Goal: Contribute content: Add original content to the website for others to see

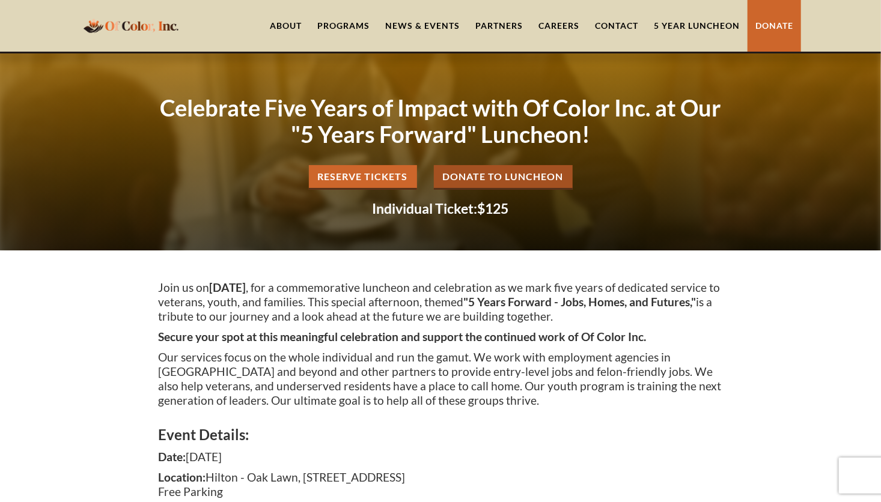
scroll to position [24, 0]
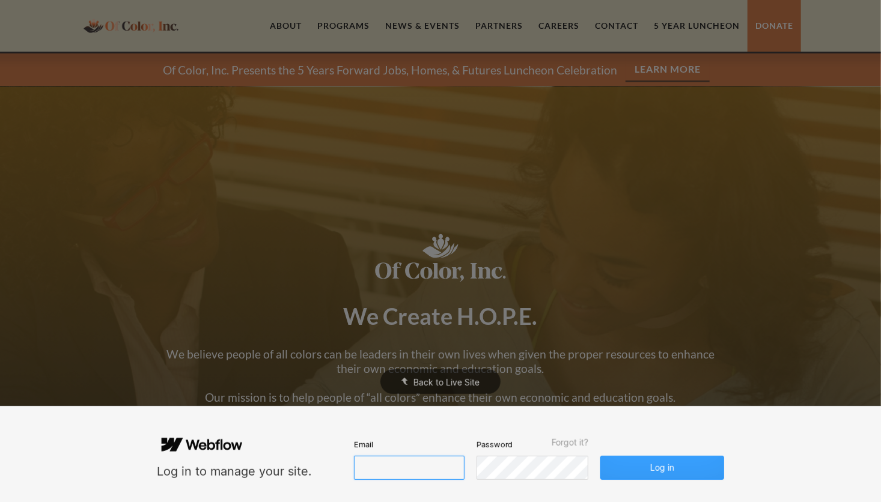
type input "lbrumfield@ofcolorinc.org"
click at [672, 466] on button "Log in" at bounding box center [662, 468] width 124 height 24
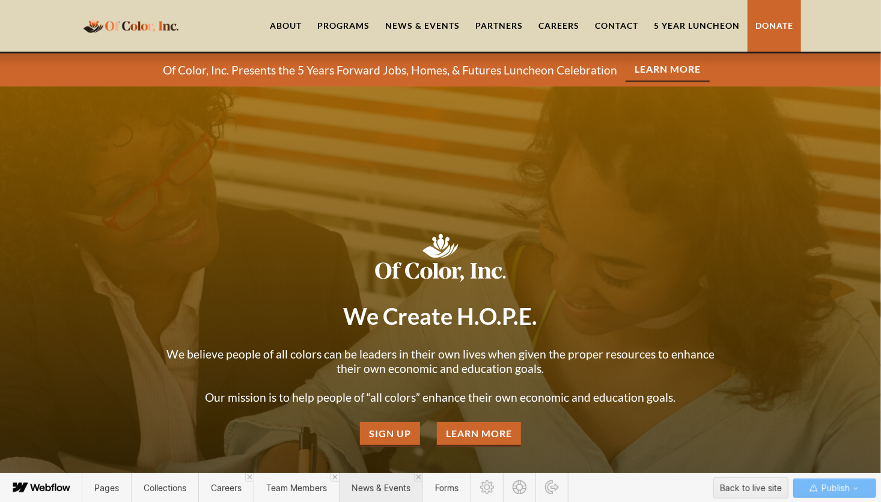
click at [370, 487] on span "News & Events" at bounding box center [381, 488] width 59 height 10
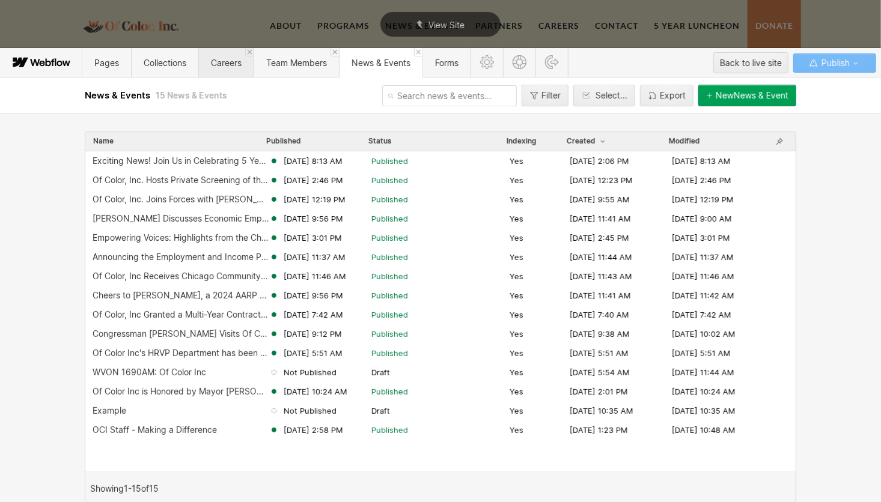
click at [227, 66] on span "Careers" at bounding box center [226, 63] width 31 height 10
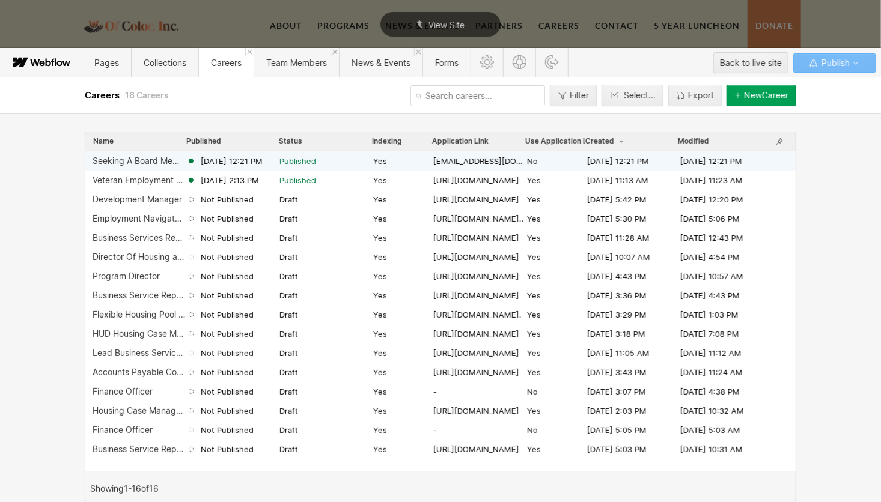
click at [147, 161] on div "Seeking A Board Member with Lived Experience" at bounding box center [140, 161] width 94 height 10
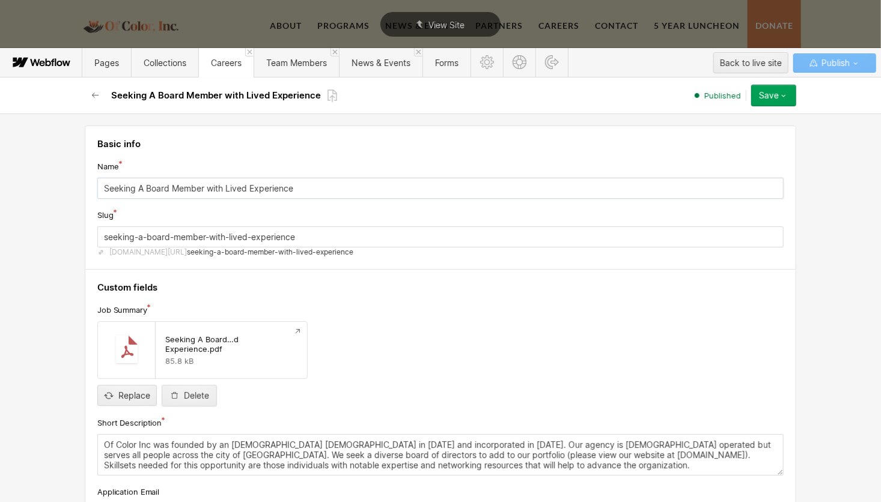
drag, startPoint x: 98, startPoint y: 188, endPoint x: 305, endPoint y: 179, distance: 206.9
click at [305, 179] on input "Seeking A Board Member with Lived Experience" at bounding box center [440, 188] width 686 height 21
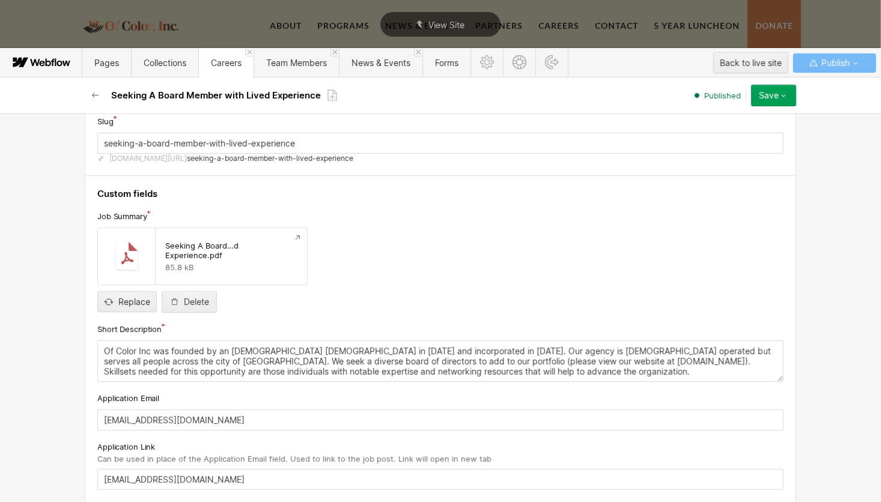
scroll to position [120, 0]
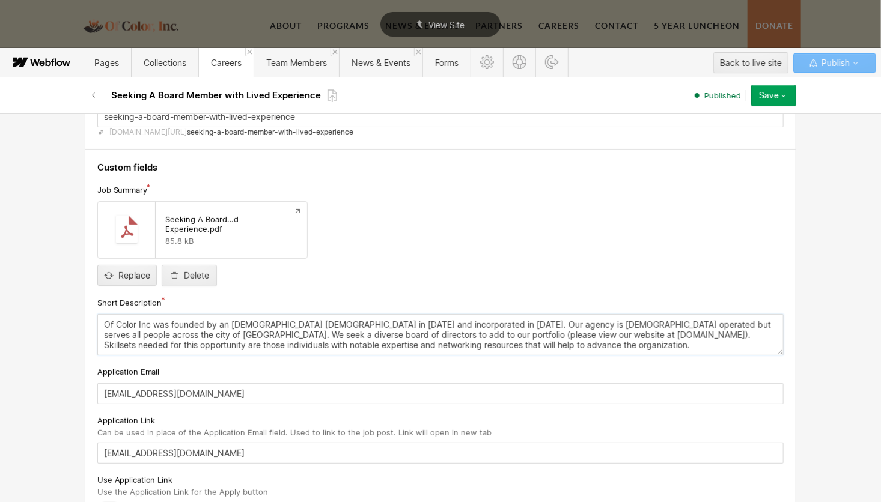
click at [177, 325] on textarea "Of Color Inc was founded by an African American female in 2016 and incorporated…" at bounding box center [440, 334] width 686 height 41
drag, startPoint x: 96, startPoint y: 323, endPoint x: 569, endPoint y: 346, distance: 474.2
click at [569, 346] on textarea "Of Color Inc was founded by an African American female in 2016 and incorporated…" at bounding box center [440, 334] width 686 height 41
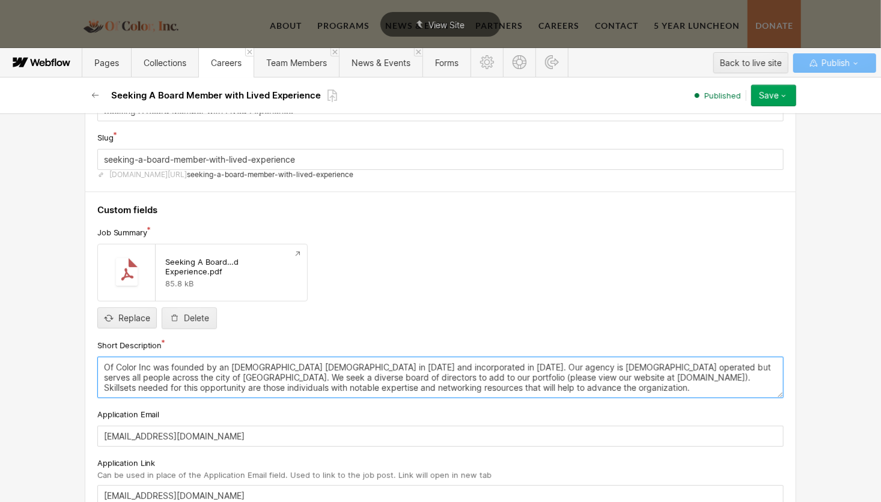
scroll to position [60, 0]
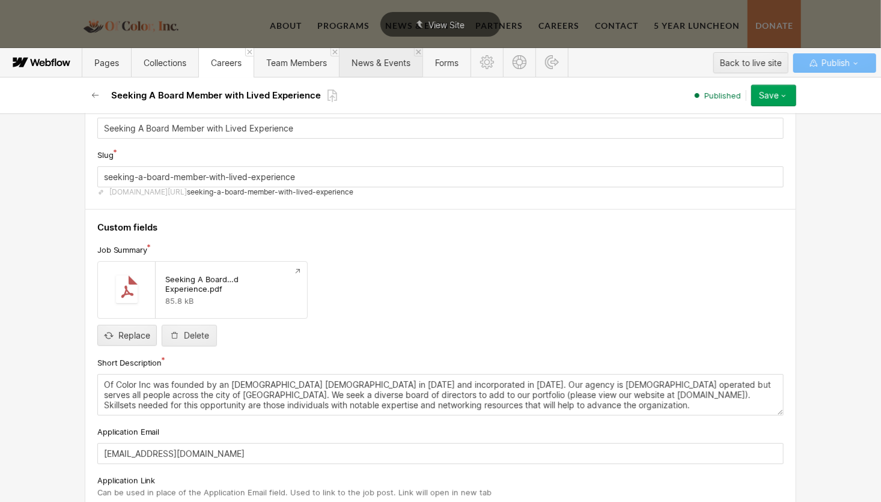
click at [401, 62] on span "News & Events" at bounding box center [381, 63] width 59 height 10
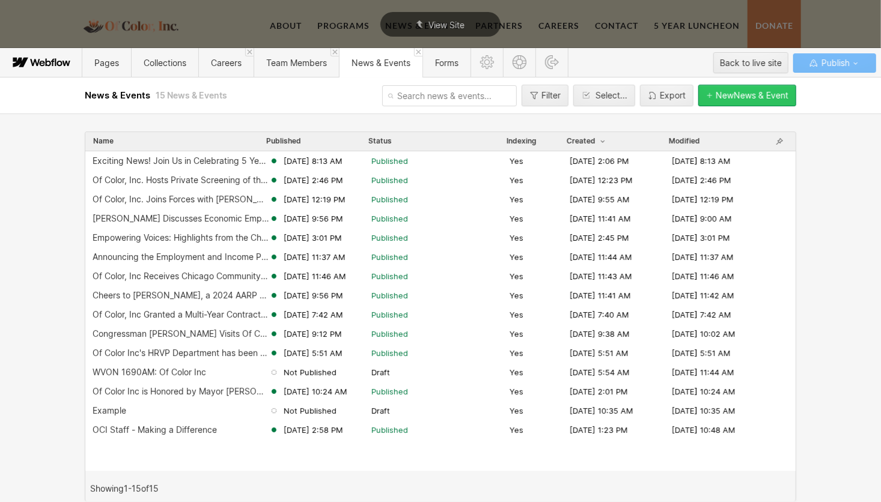
click at [729, 96] on div "New News & Event" at bounding box center [752, 96] width 73 height 10
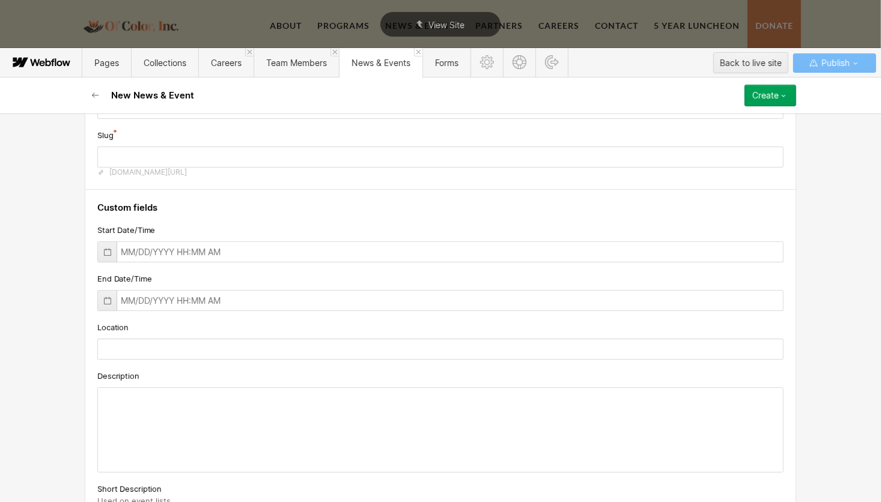
scroll to position [120, 0]
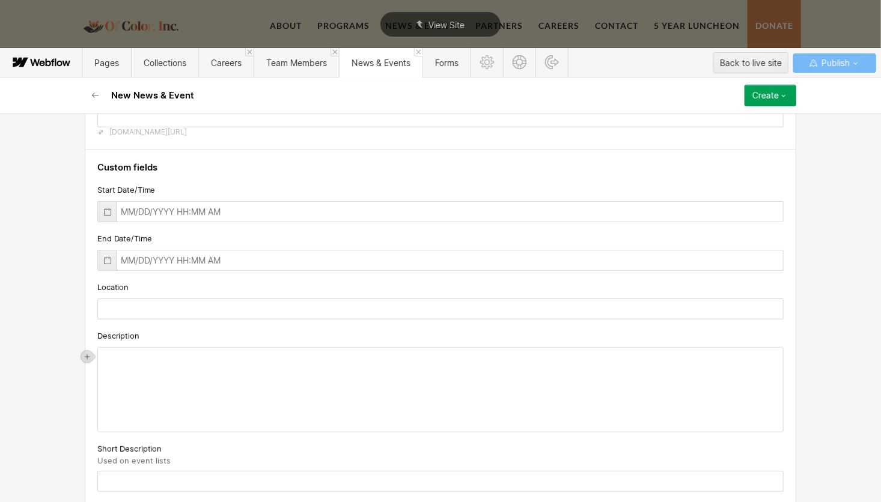
click at [105, 358] on div "‍" at bounding box center [440, 390] width 685 height 84
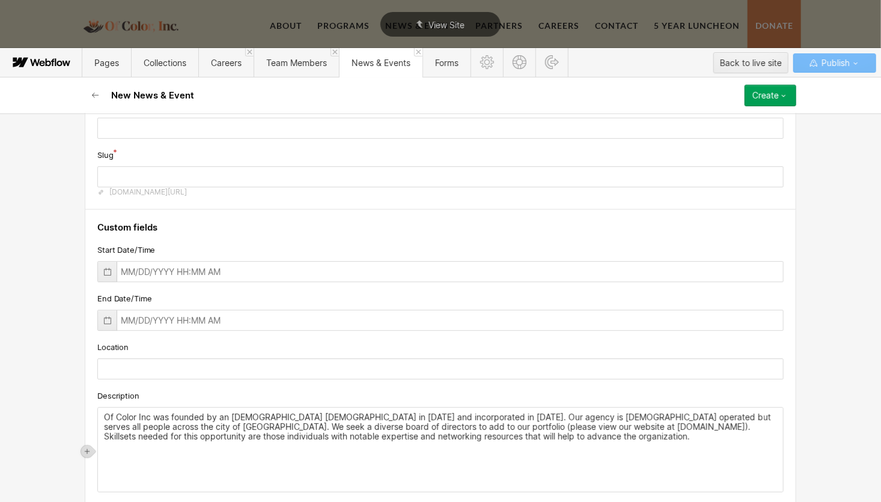
scroll to position [0, 0]
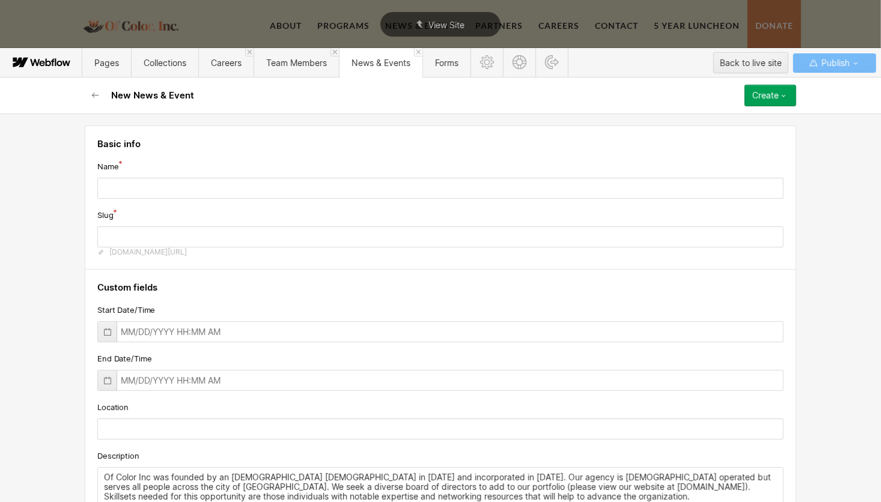
click at [109, 185] on input "text" at bounding box center [440, 188] width 686 height 21
type input "S"
type input "s"
type input "Se"
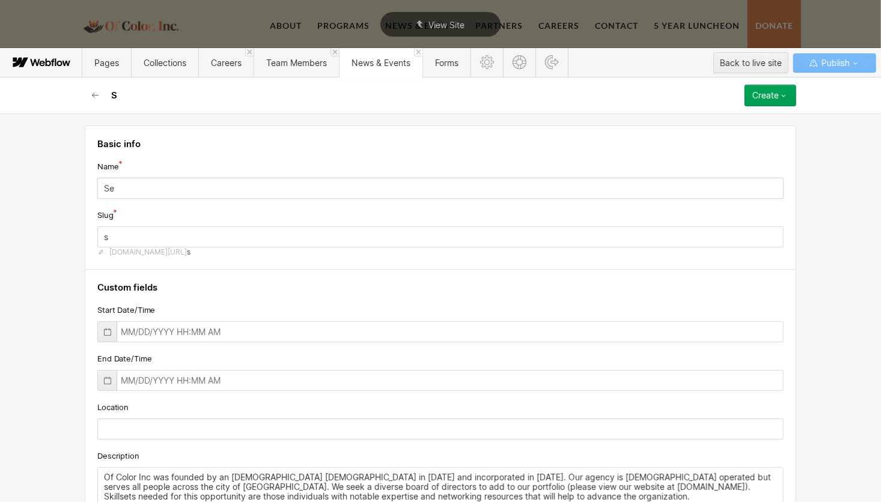
type input "se"
type input "See"
type input "see"
type input "Seek"
type input "seek"
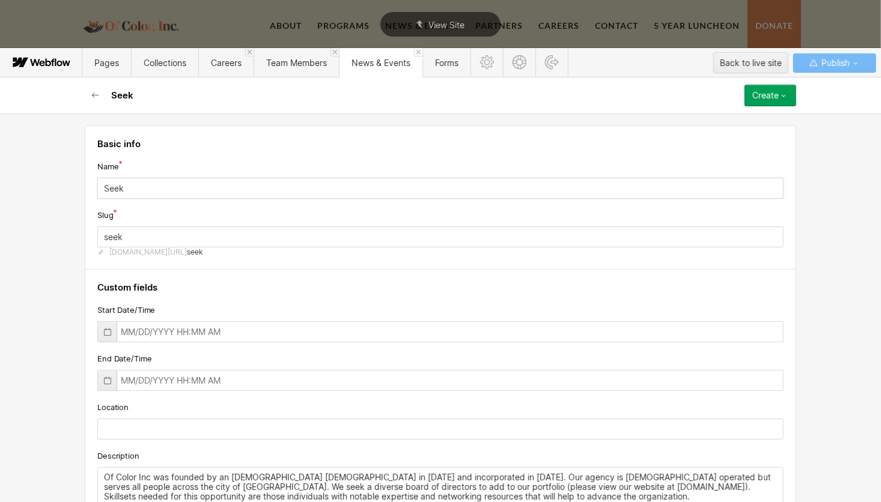
type input "Seeki"
type input "seeki"
type input "Seekin"
type input "seekin"
type input "Seeking"
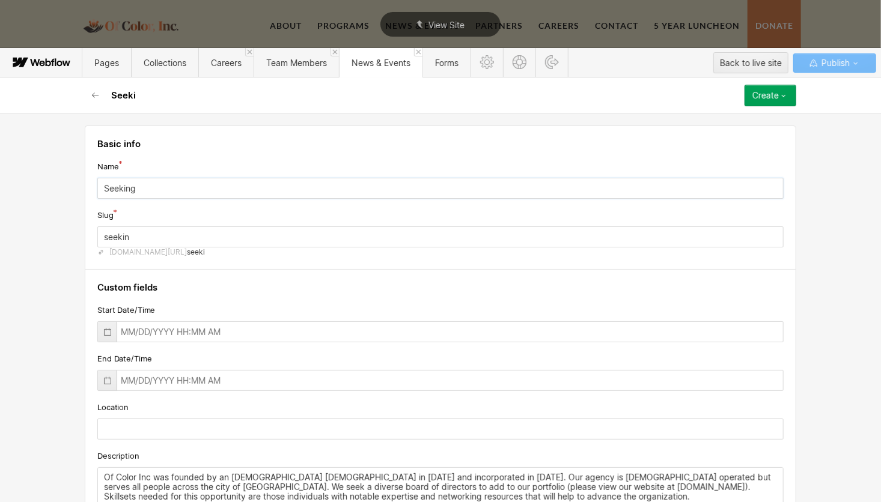
type input "seeking"
type input "Seeking B"
type input "seeking-b"
type input "Seeking Bo"
type input "seeking-bo"
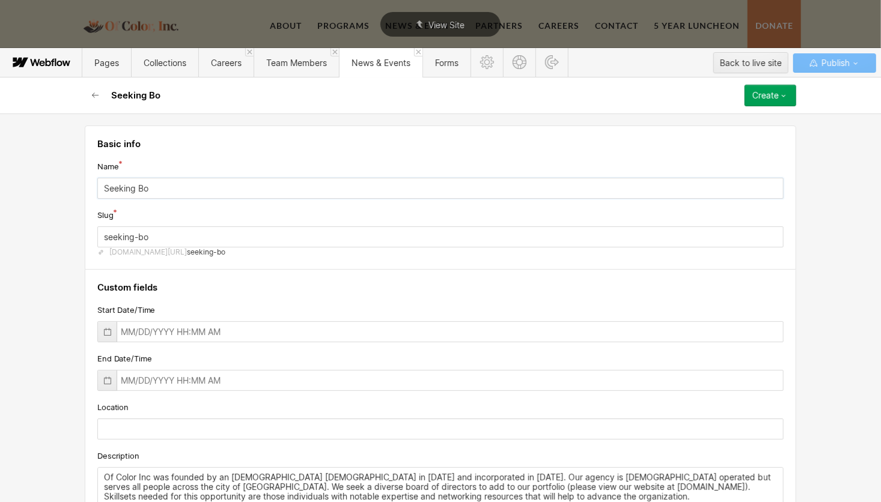
type input "Seeking Boa"
type input "seeking-boa"
type input "Seeking Boar"
type input "seeking-boar"
type input "Seeking Board"
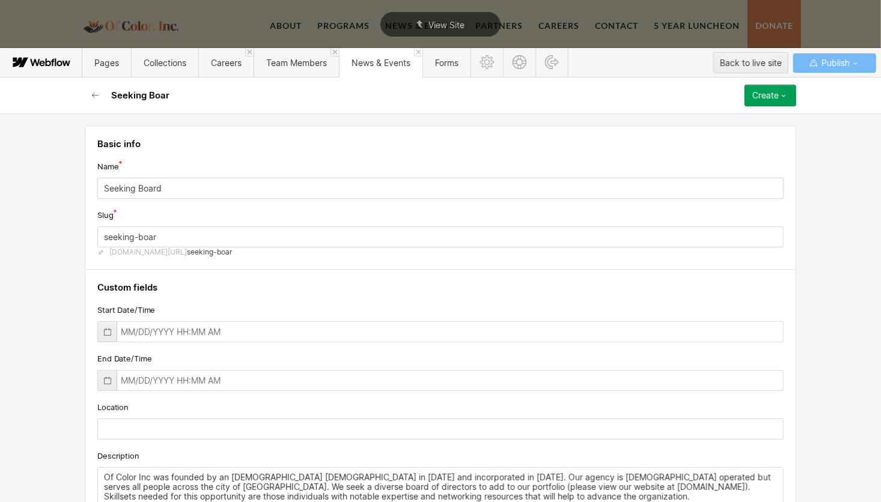
type input "seeking-board"
type input "Seeking Board M"
type input "seeking-board-m"
type input "Seeking Board Me"
type input "seeking-board-me"
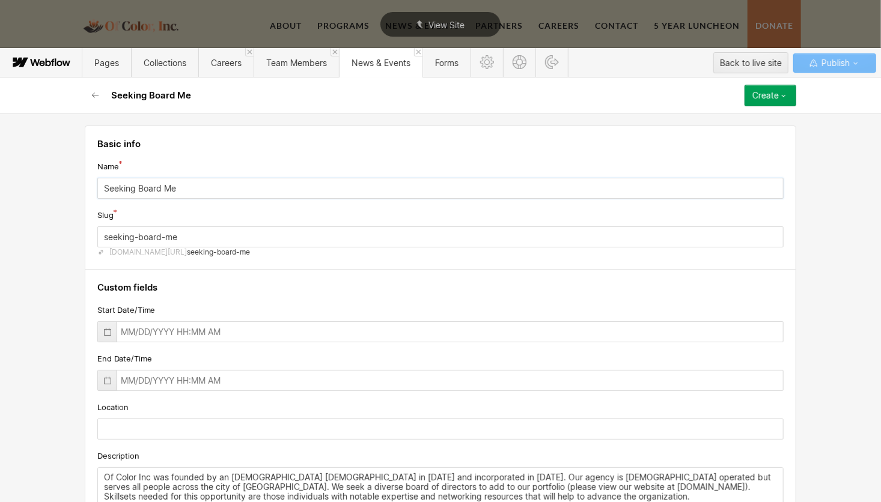
type input "Seeking Board Mem"
type input "seeking-board-mem"
type input "Seeking Board Memb"
type input "seeking-board-memb"
type input "Seeking Board Membe"
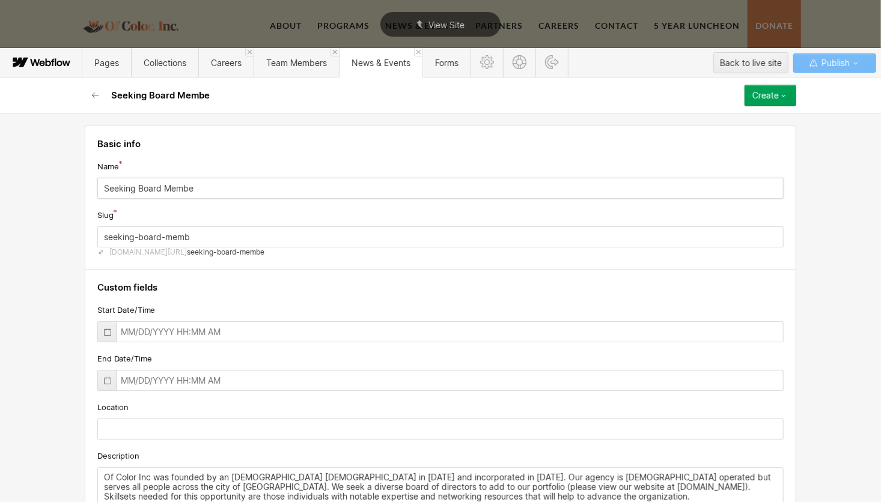
type input "seeking-board-membe"
type input "Seeking Board Member"
type input "seeking-board-member"
type input "Seeking Board Member w"
type input "seeking-board-member-w"
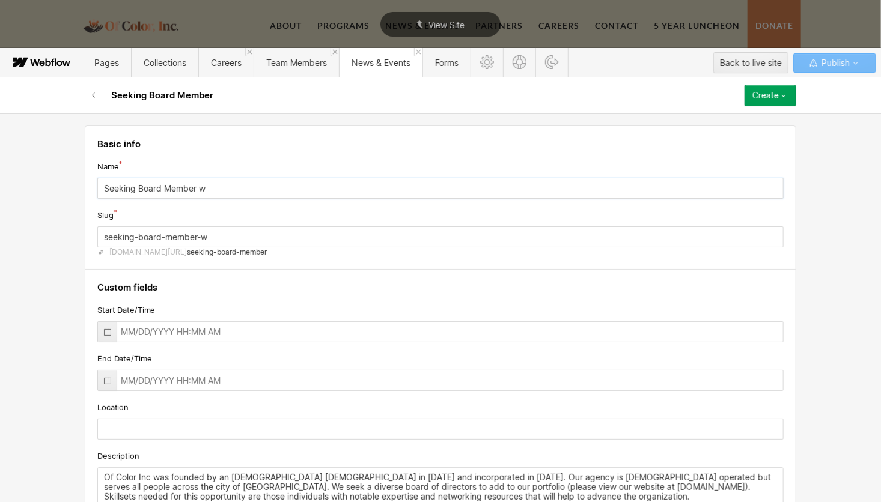
type input "Seeking Board Member wi"
type input "seeking-board-member-wi"
type input "Seeking Board Member wit"
type input "seeking-board-member-wit"
type input "Seeking Board Member with"
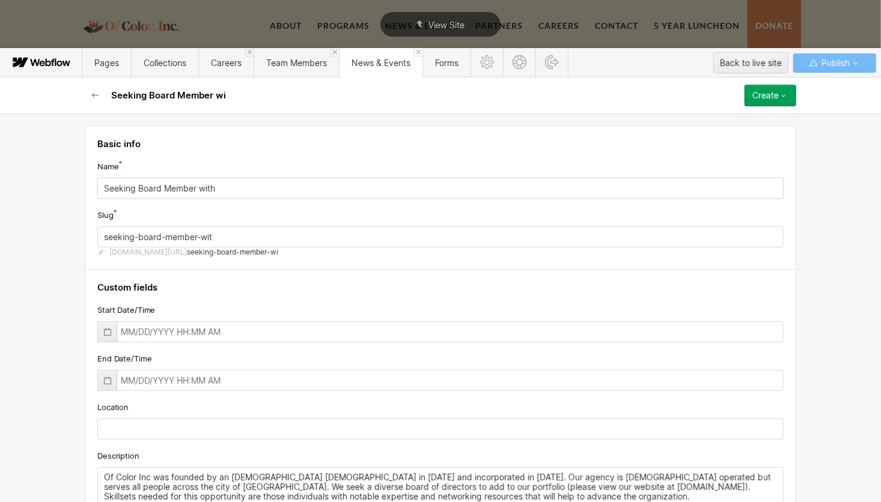
type input "seeking-board-member-with"
type input "Seeking Board Member with L"
type input "seeking-board-member-with-l"
type input "Seeking Board Member with Li"
type input "seeking-board-member-with-li"
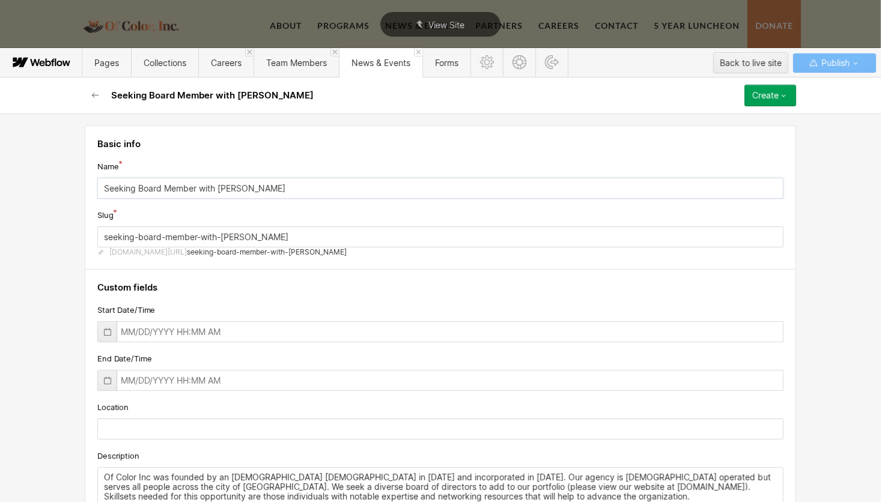
type input "Seeking Board Member with Liv"
type input "seeking-board-member-with-liv"
type input "Seeking Board Member with Live"
type input "seeking-board-member-with-live"
type input "Seeking Board Member with Lived"
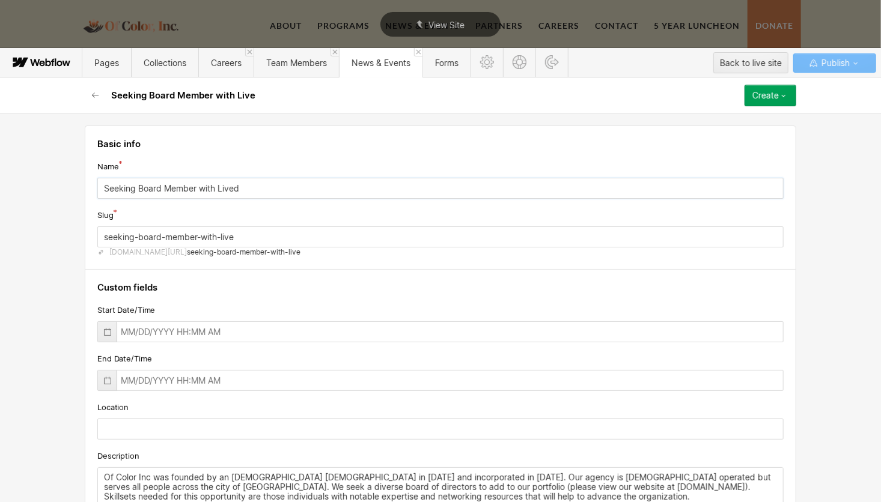
type input "seeking-board-member-with-lived"
type input "Seeking Board Member with Lived E"
type input "seeking-board-member-with-lived-e"
type input "Seeking Board Member with Lived Ex"
type input "seeking-board-member-with-lived-ex"
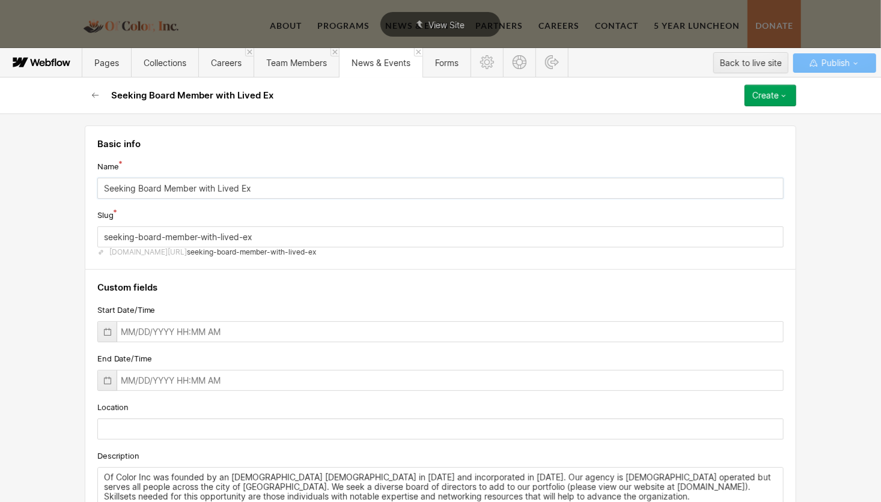
type input "Seeking Board Member with Lived Exp"
type input "seeking-board-member-with-lived-exp"
type input "Seeking Board Member with Lived Expe"
type input "seeking-board-member-with-lived-expe"
type input "Seeking Board Member with Lived Exper"
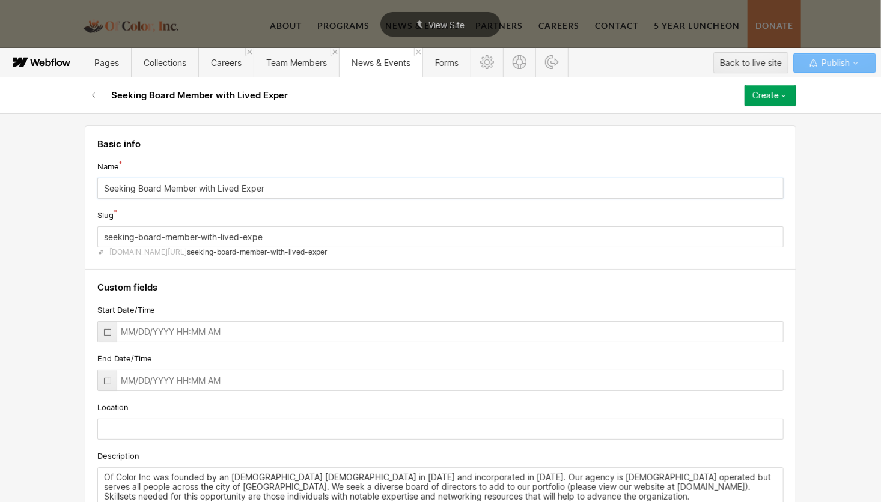
type input "seeking-board-member-with-lived-exper"
type input "Seeking Board Member with Lived Experi"
type input "seeking-board-member-with-lived-experi"
type input "Seeking Board Member with Lived Experie"
type input "seeking-board-member-with-lived-experie"
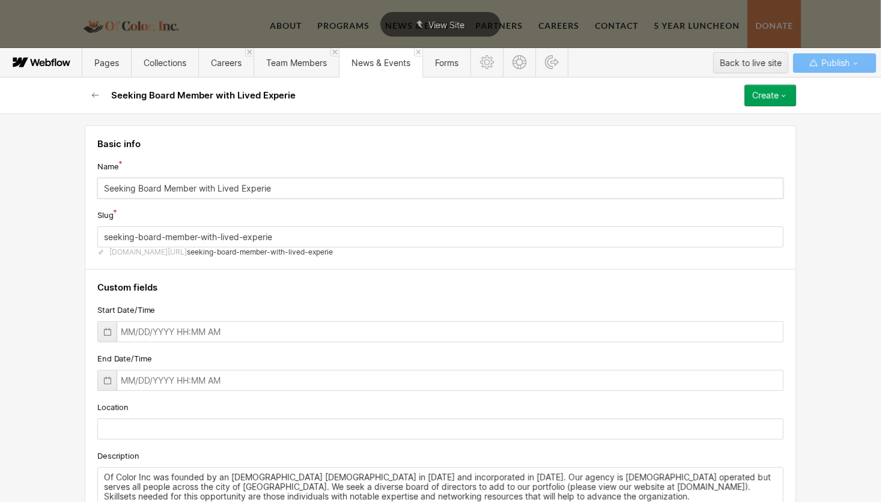
type input "Seeking Board Member with Lived Experien"
type input "seeking-board-member-with-lived-experien"
type input "Seeking Board Member with Lived Experienc"
type input "seeking-board-member-with-lived-experienc"
type input "Seeking Board Member with Lived Experience"
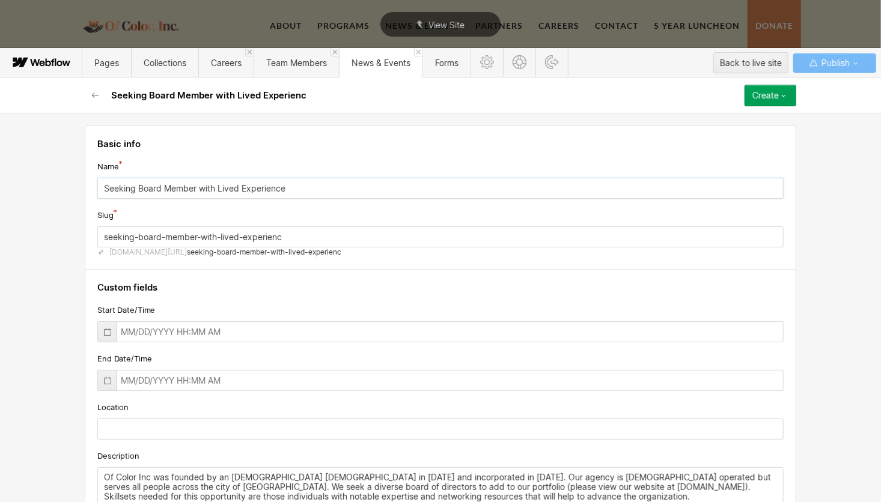
type input "seeking-board-member-with-lived-experience"
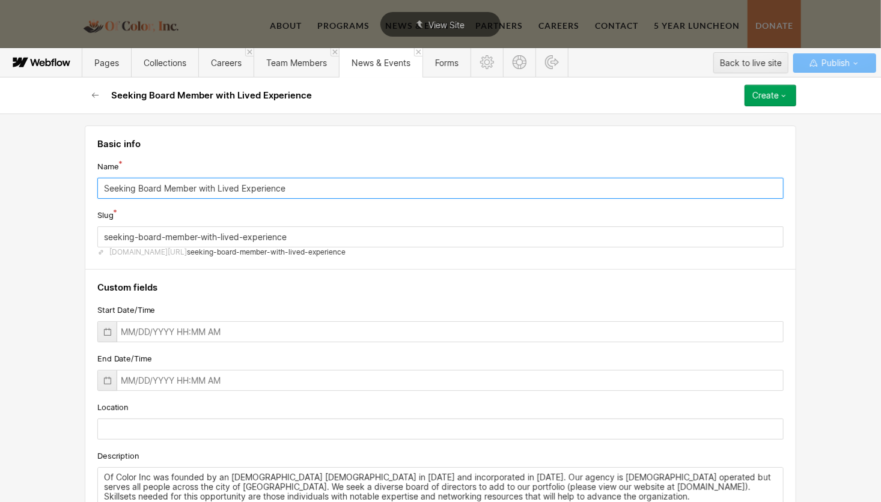
type input "Seeking Board Member with Lived Experience"
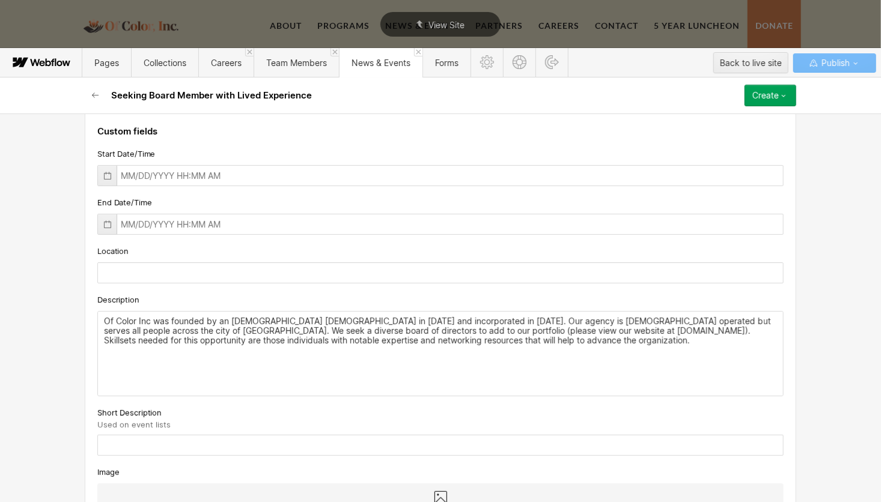
scroll to position [180, 0]
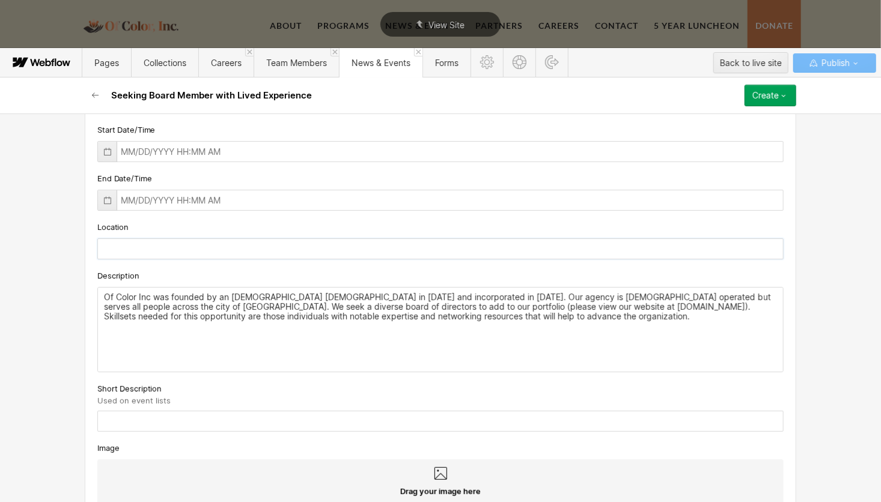
click at [126, 243] on input "text" at bounding box center [440, 249] width 686 height 21
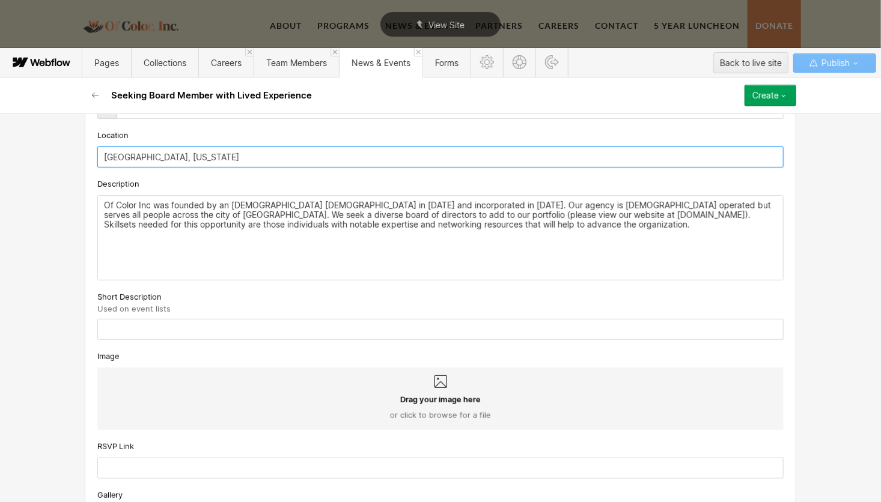
scroll to position [301, 0]
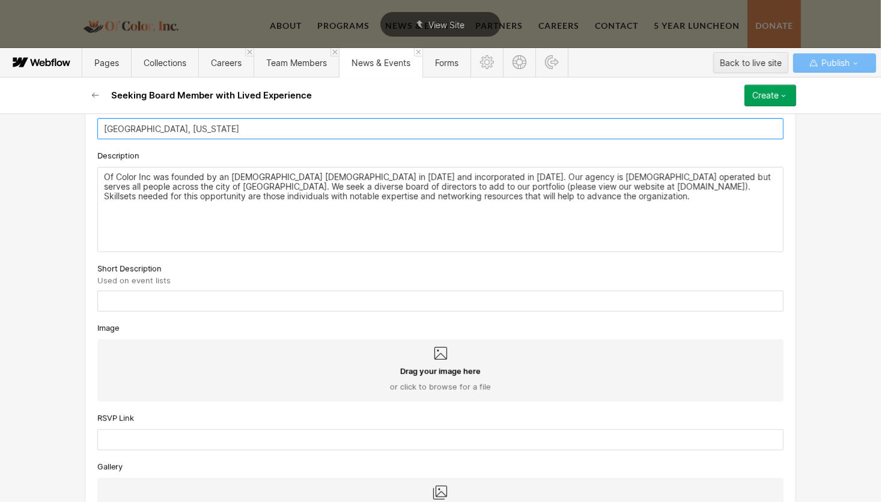
type input "Chicago, Illinois"
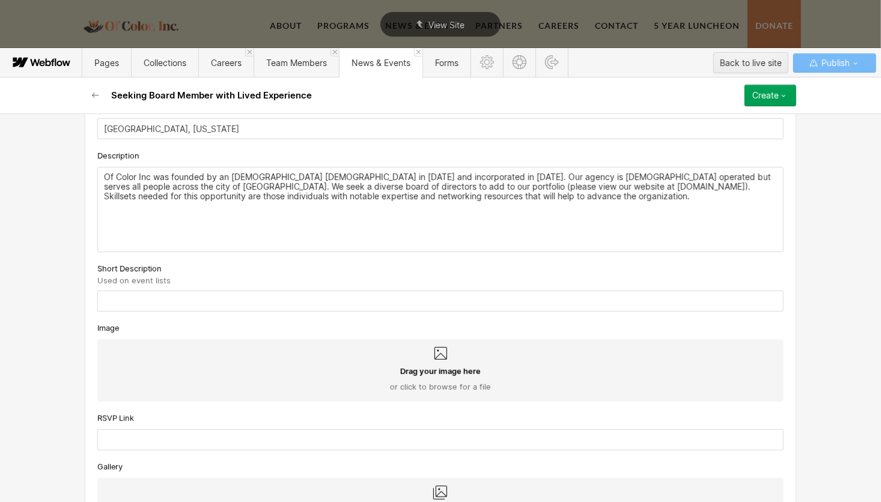
click at [424, 385] on span "or click to browse for a file" at bounding box center [440, 387] width 101 height 11
click at [0, 0] on input "Drag your image here or click to browse for a file" at bounding box center [0, 0] width 0 height 0
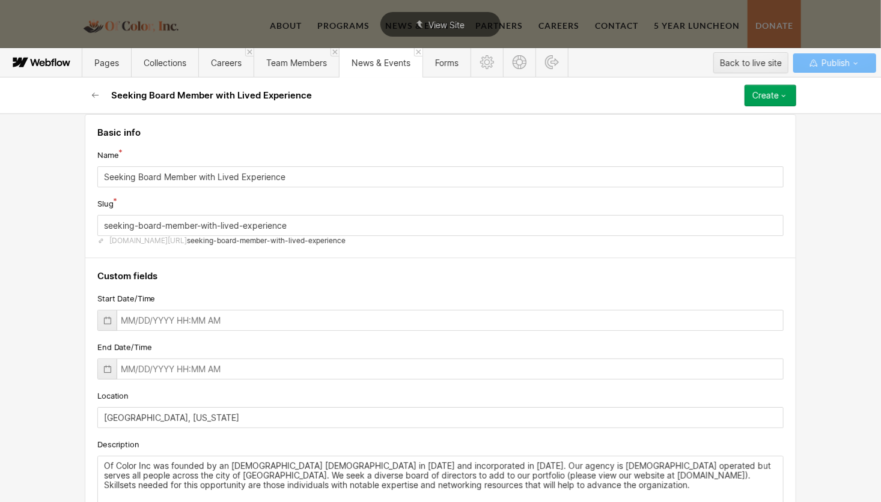
scroll to position [0, 0]
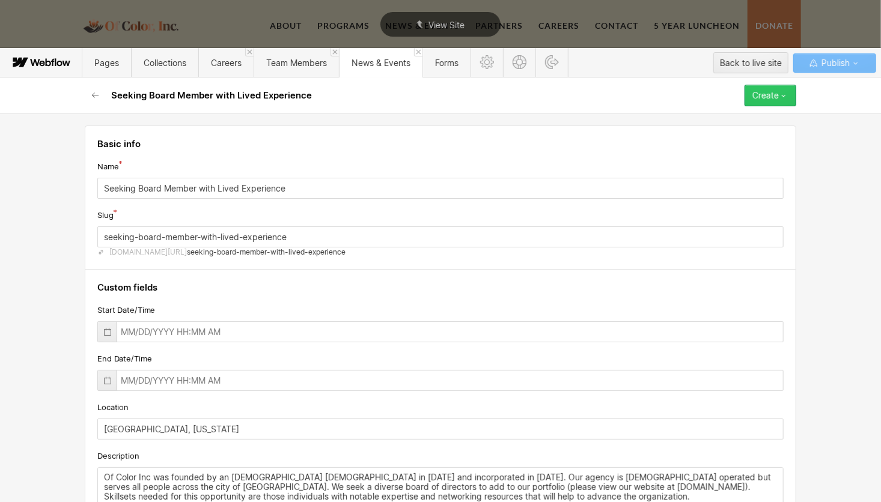
click at [760, 97] on div "Create" at bounding box center [766, 96] width 26 height 10
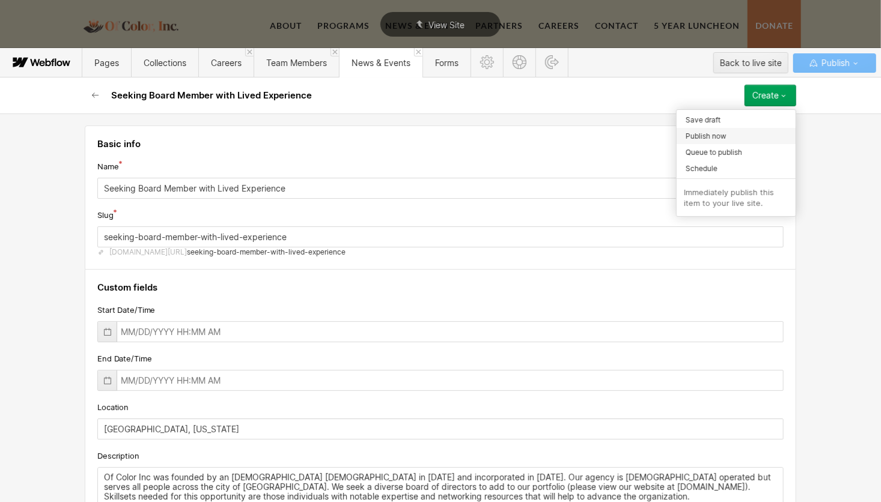
click at [703, 137] on span "Publish now" at bounding box center [706, 135] width 41 height 11
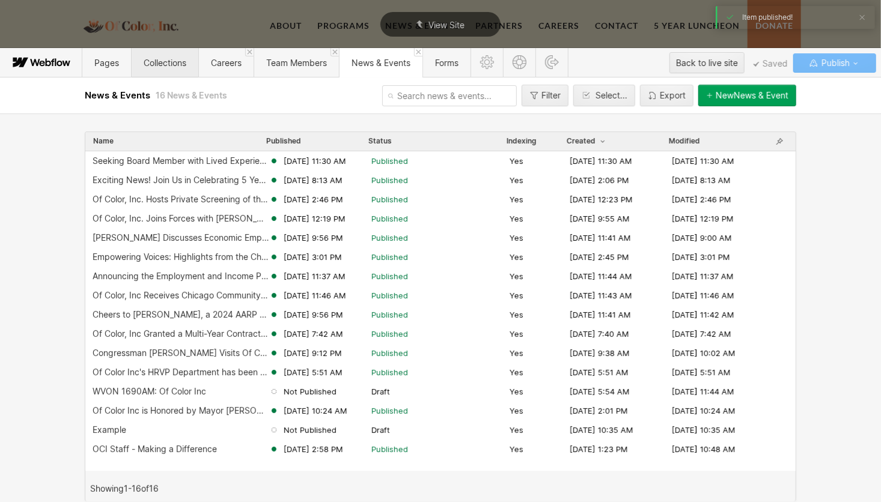
click at [169, 63] on span "Collections" at bounding box center [165, 63] width 43 height 10
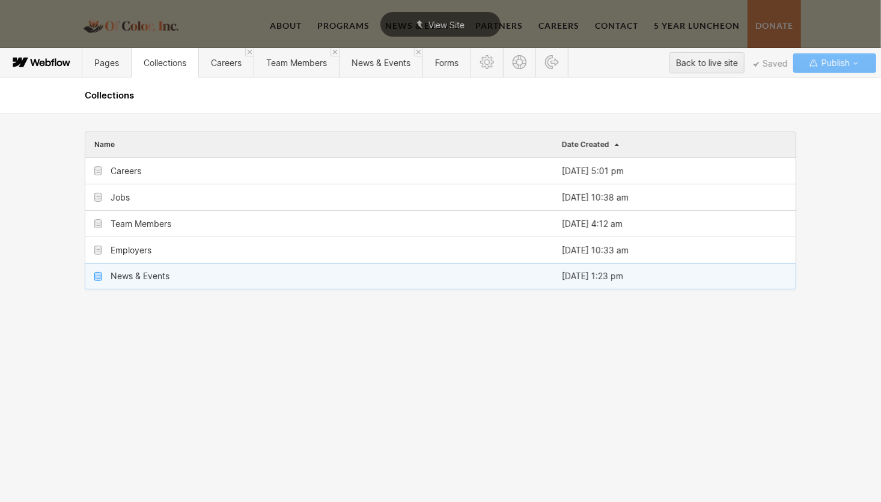
click at [140, 272] on div "News & Events" at bounding box center [140, 277] width 59 height 10
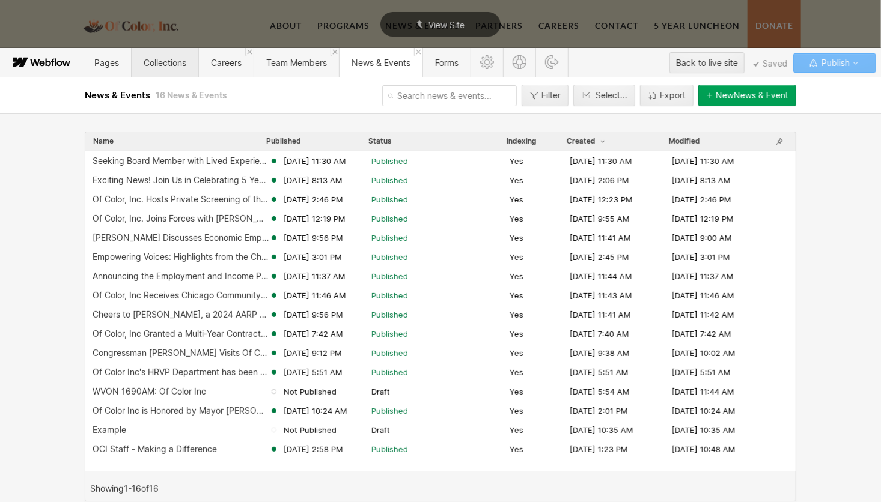
click at [174, 65] on span "Collections" at bounding box center [165, 63] width 43 height 10
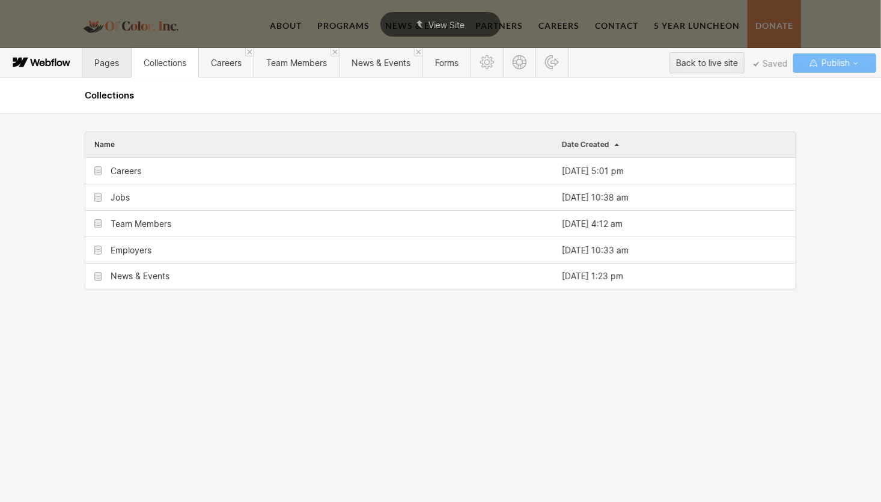
click at [111, 60] on span "Pages" at bounding box center [106, 63] width 25 height 10
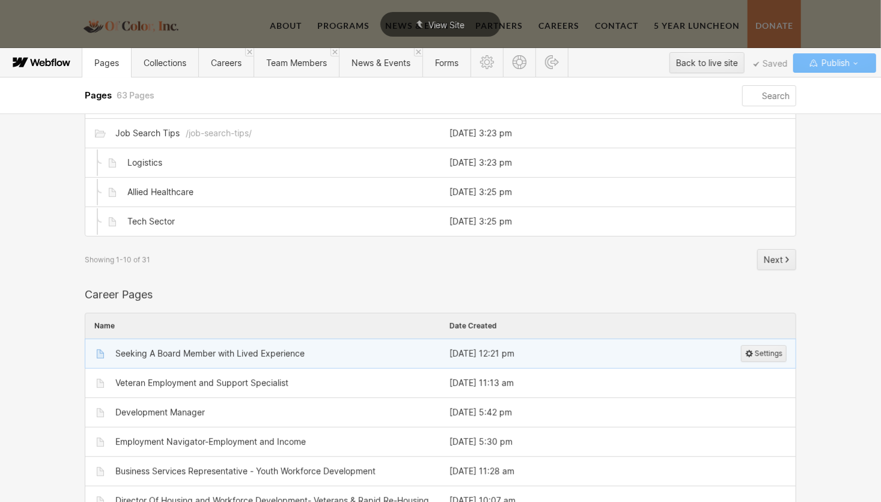
scroll to position [301, 0]
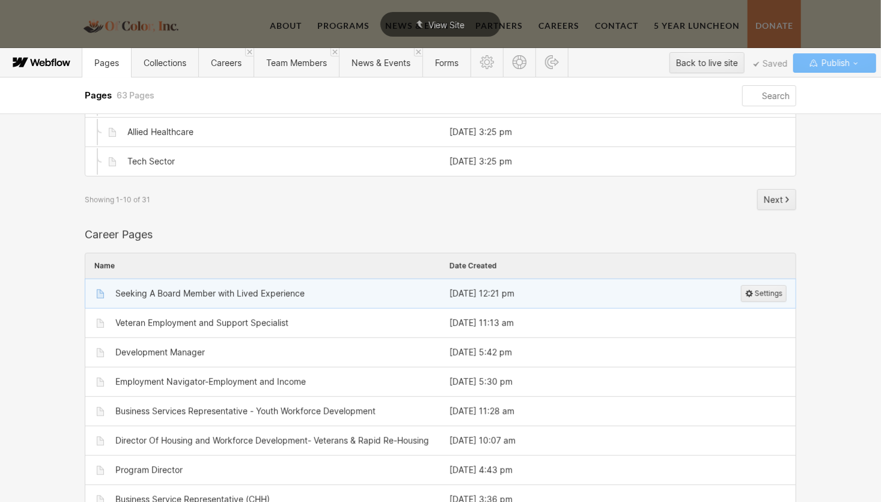
click at [198, 295] on div "Seeking A Board Member with Lived Experience" at bounding box center [209, 294] width 189 height 10
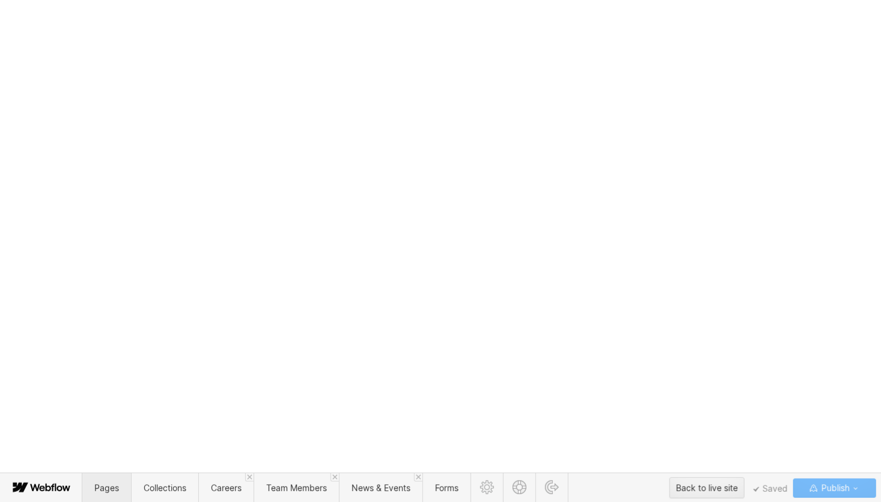
click at [103, 484] on span "Pages" at bounding box center [106, 488] width 25 height 10
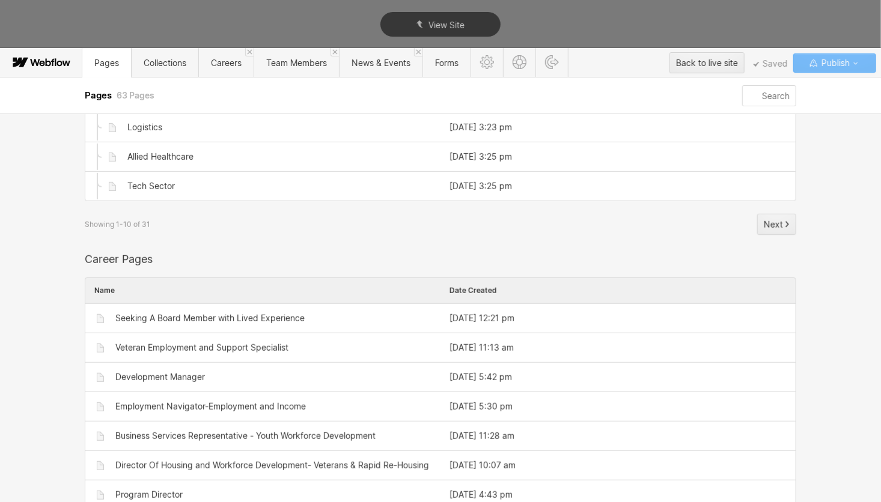
scroll to position [240, 0]
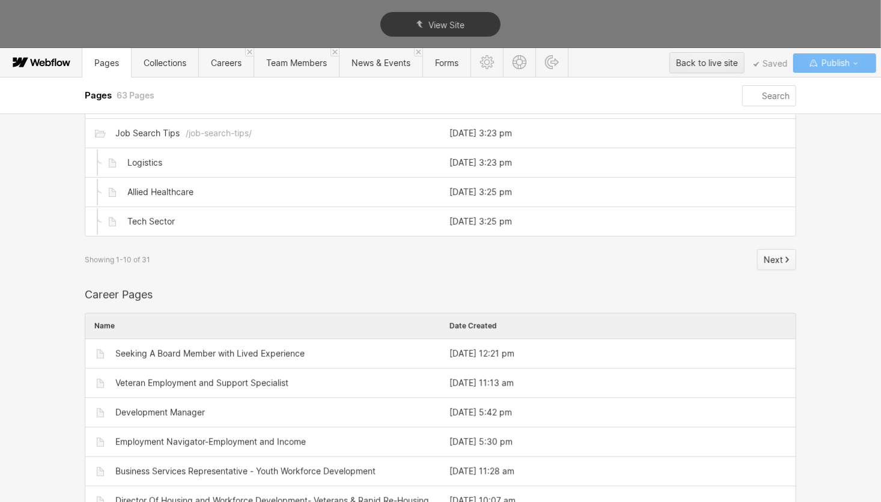
click at [765, 259] on span "Next" at bounding box center [773, 260] width 19 height 18
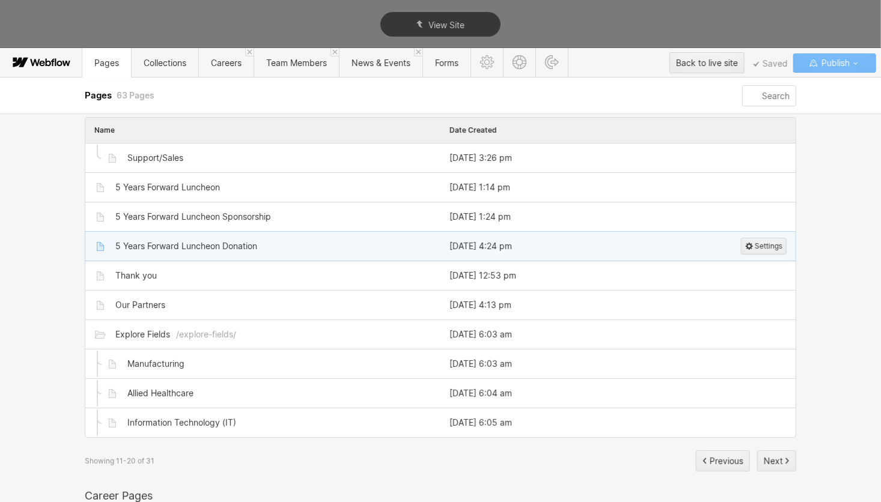
scroll to position [60, 0]
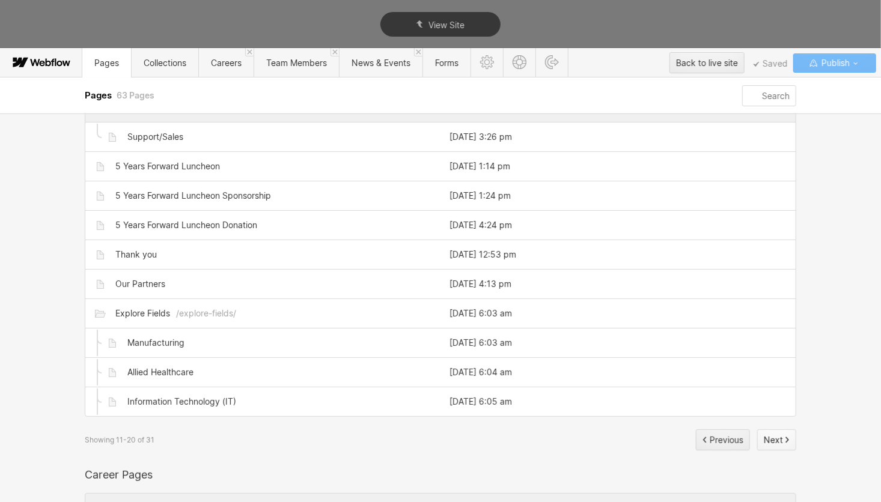
click at [768, 435] on span "Next" at bounding box center [773, 441] width 19 height 18
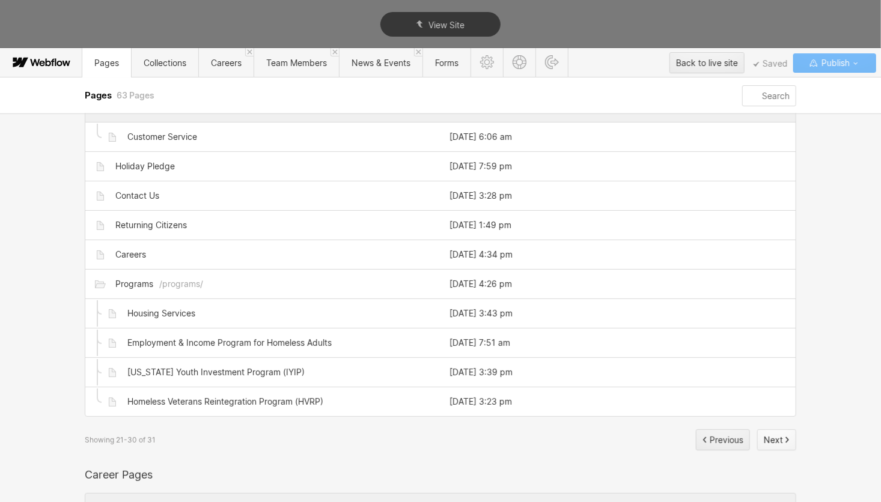
click at [771, 432] on span "Next" at bounding box center [773, 441] width 19 height 18
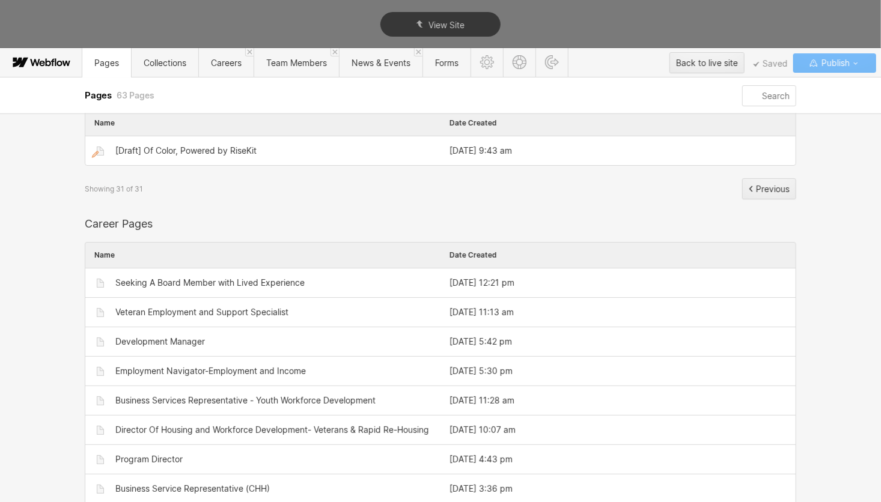
scroll to position [0, 0]
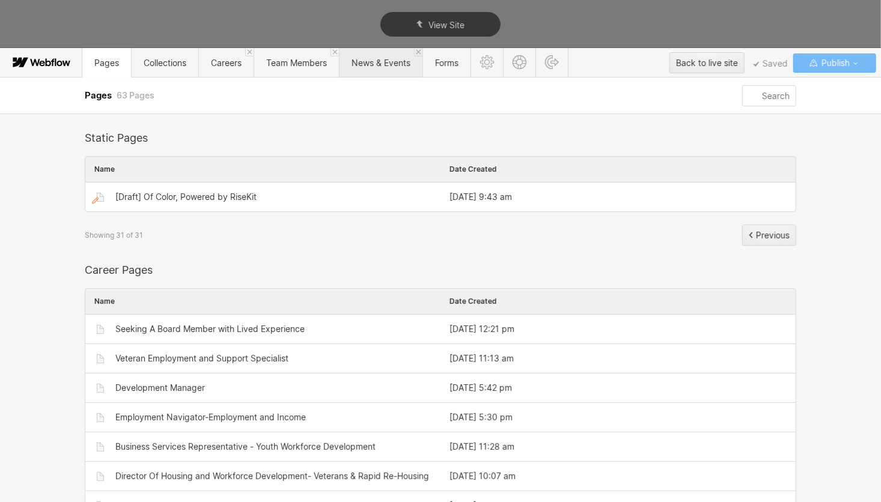
click at [386, 66] on span "News & Events" at bounding box center [381, 63] width 59 height 10
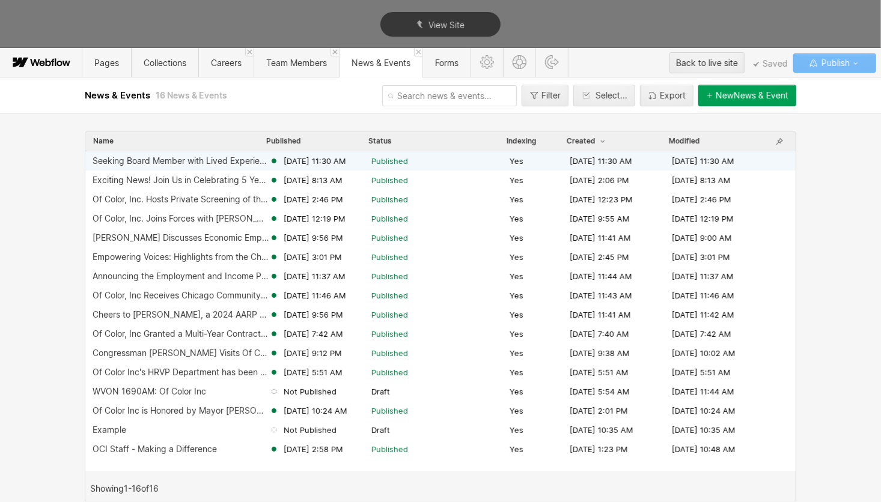
click at [176, 158] on div "Seeking Board Member with Lived Experience" at bounding box center [181, 161] width 177 height 10
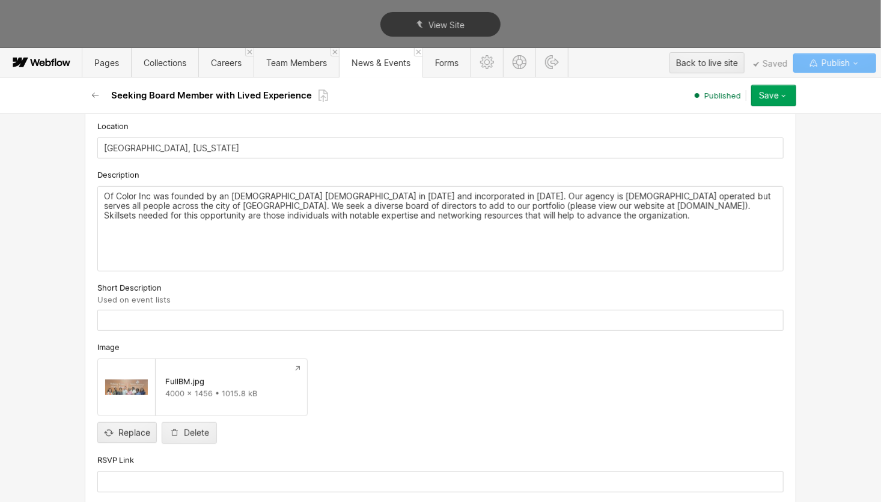
scroll to position [301, 0]
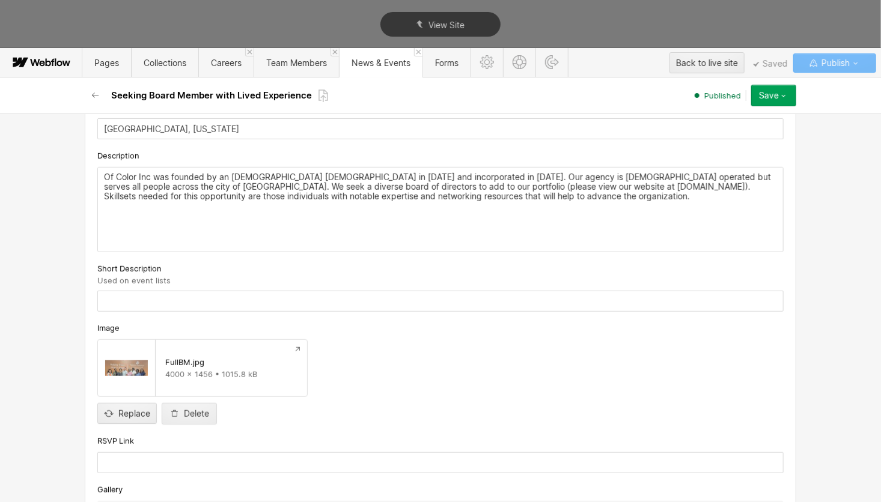
click at [530, 197] on p "Of Color Inc was founded by an [DEMOGRAPHIC_DATA] [DEMOGRAPHIC_DATA] in [DATE] …" at bounding box center [440, 187] width 673 height 29
click at [510, 192] on p "Of Color Inc was founded by an African American female in 2016 and incorporated…" at bounding box center [440, 192] width 673 height 38
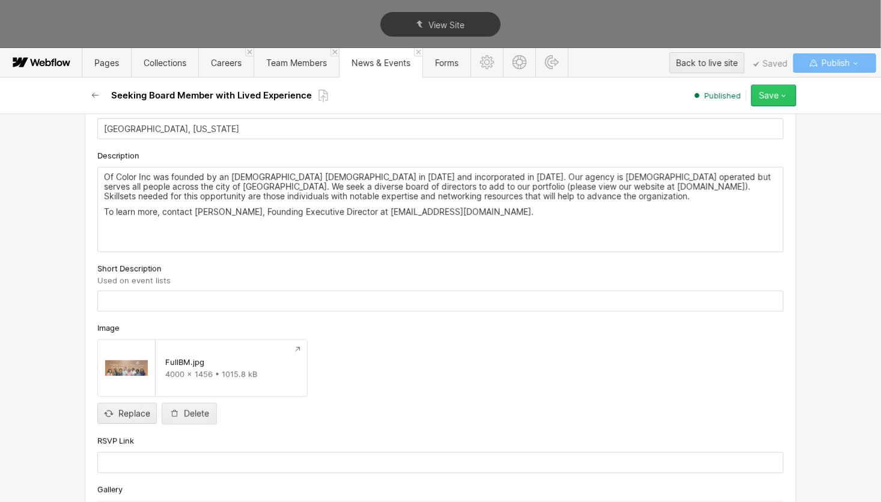
click at [774, 97] on div "Save" at bounding box center [769, 96] width 20 height 10
click at [320, 96] on icon at bounding box center [324, 96] width 10 height 13
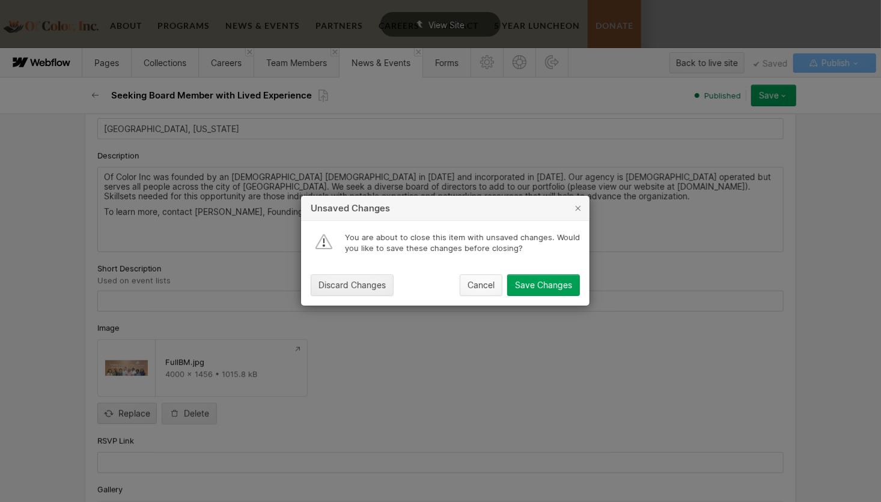
click at [484, 290] on div "Cancel" at bounding box center [481, 286] width 27 height 10
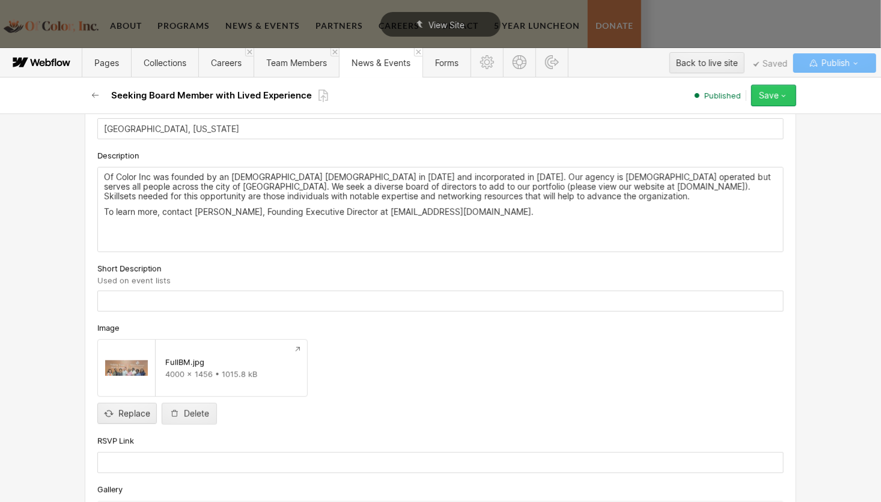
click at [762, 95] on div "Save" at bounding box center [769, 96] width 20 height 10
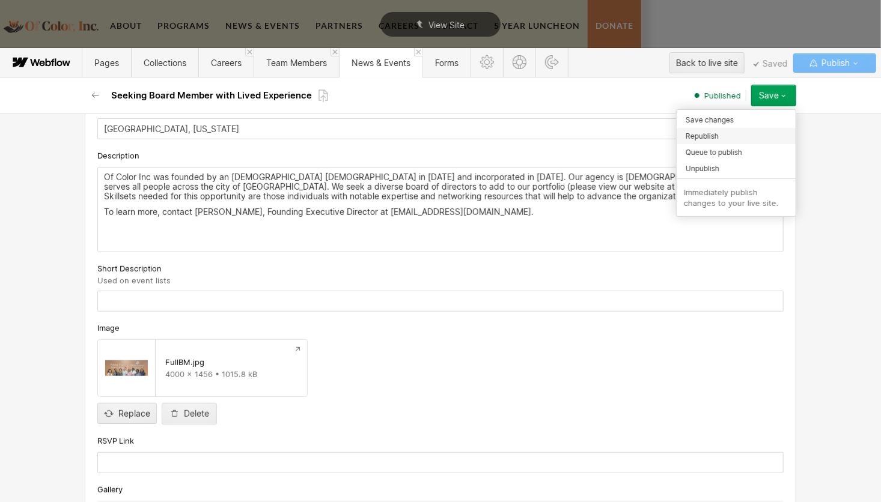
click at [710, 136] on span "Republish" at bounding box center [702, 135] width 33 height 11
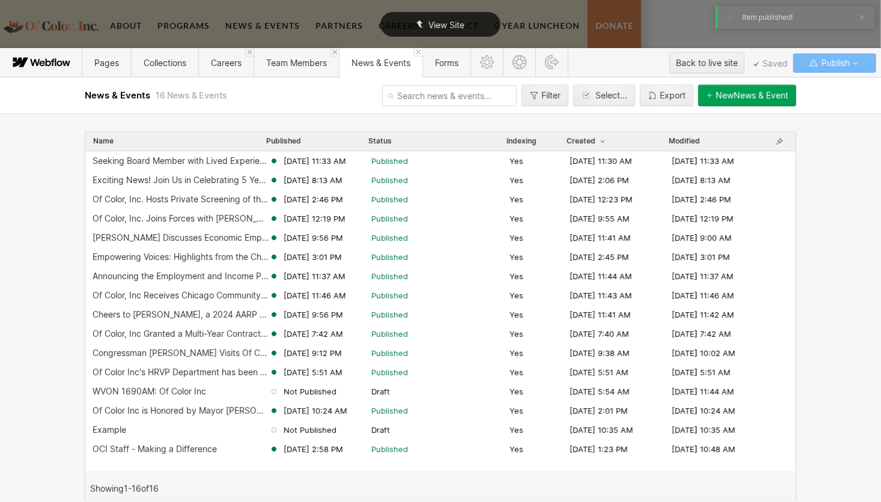
click at [458, 26] on span "View Site" at bounding box center [447, 25] width 36 height 10
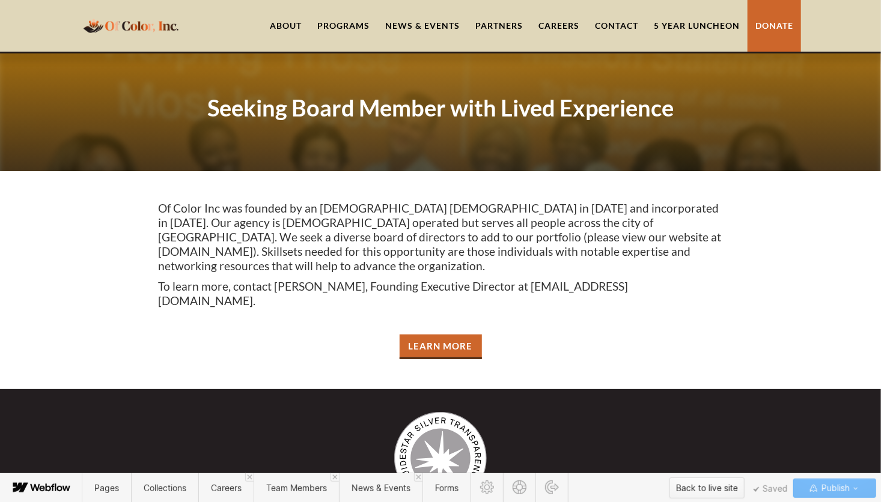
click at [726, 484] on div "Back to live site" at bounding box center [707, 489] width 62 height 18
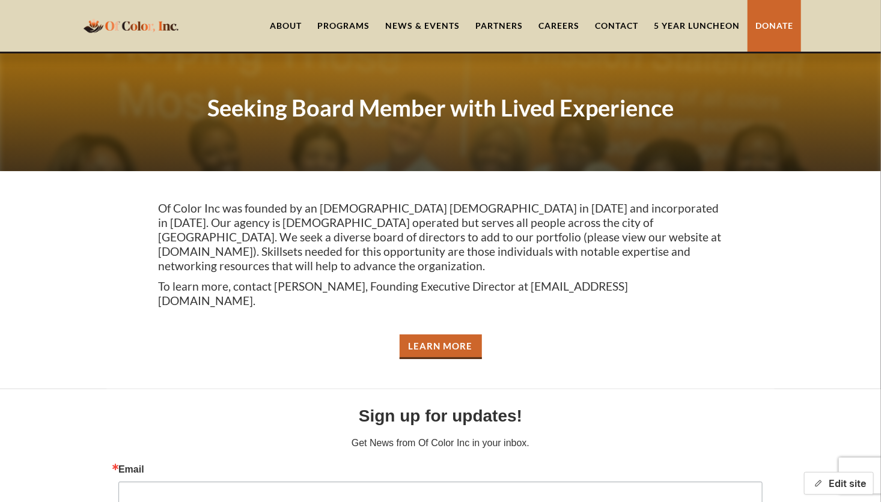
click at [838, 487] on button "Edit site" at bounding box center [839, 483] width 70 height 23
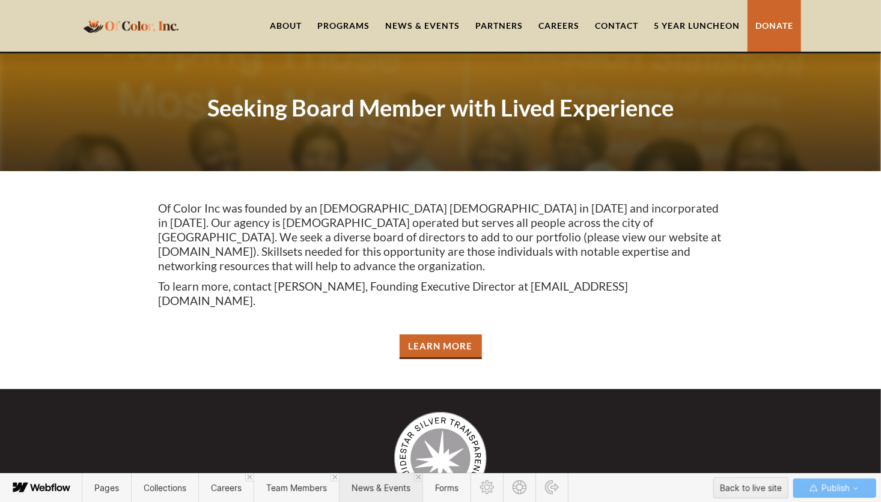
click at [355, 495] on span "News & Events" at bounding box center [381, 488] width 84 height 29
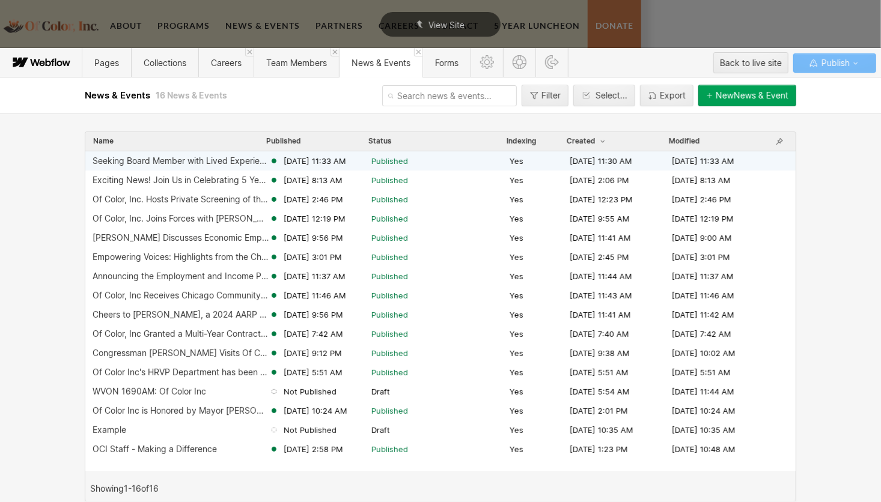
click at [200, 163] on div "Seeking Board Member with Lived Experience" at bounding box center [181, 161] width 177 height 10
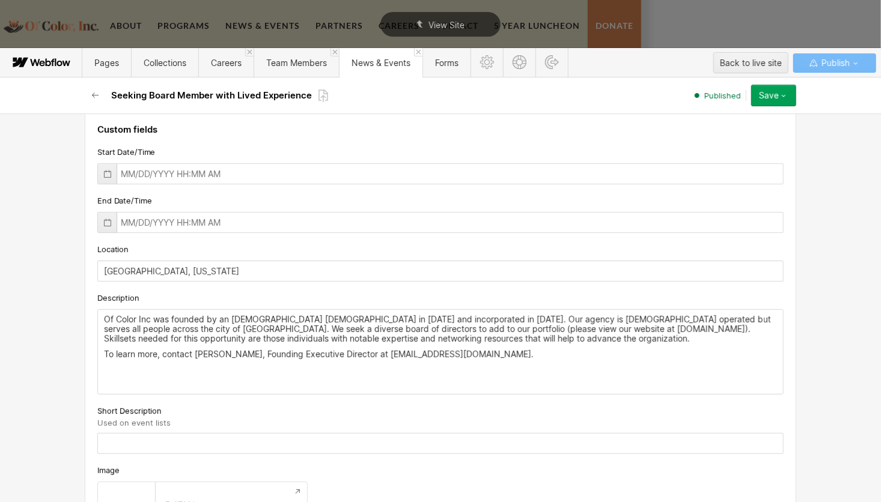
scroll to position [240, 0]
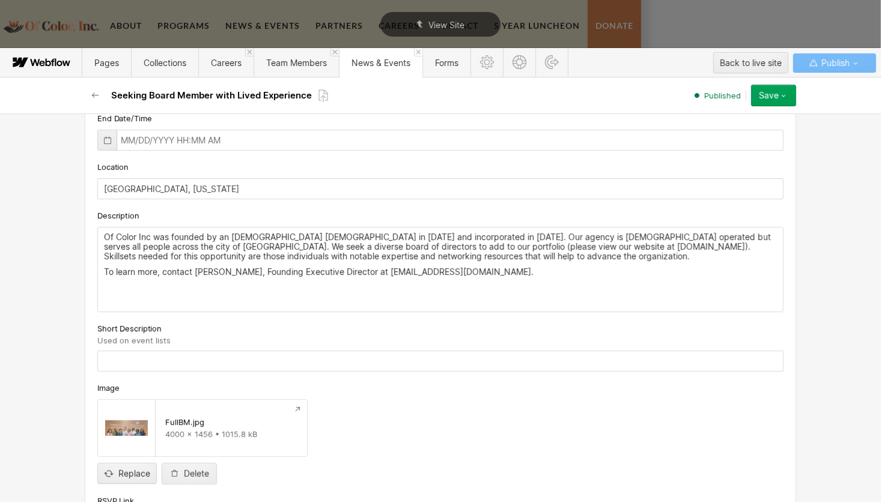
click at [153, 269] on p "To learn more, contact Renita White, Founding Executive Director at rwhite@ofco…" at bounding box center [440, 272] width 673 height 10
drag, startPoint x: 375, startPoint y: 243, endPoint x: 565, endPoint y: 242, distance: 189.9
click at [565, 242] on p "Of Color Inc was founded by an African American female in 2016 and incorporated…" at bounding box center [440, 247] width 673 height 29
click at [153, 269] on p "To learn more, contact Renita White, Founding Executive Director at rwhite@ofco…" at bounding box center [440, 272] width 673 height 10
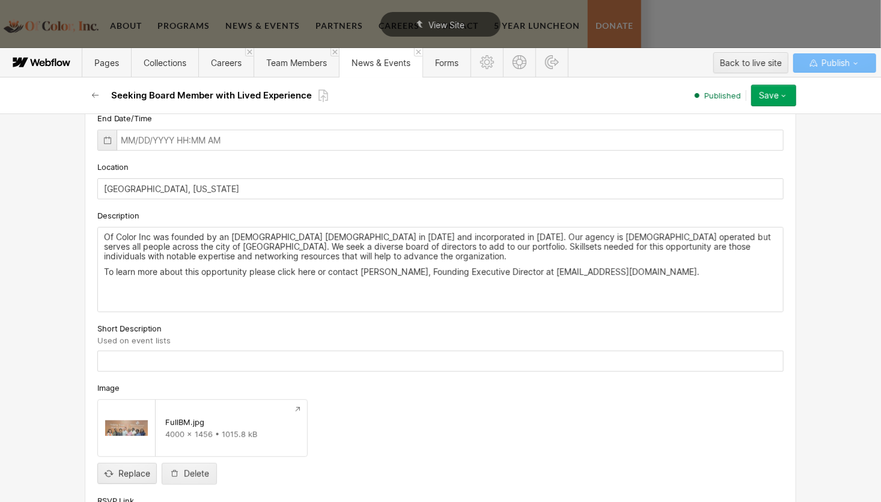
click at [773, 101] on button "Save" at bounding box center [773, 96] width 45 height 22
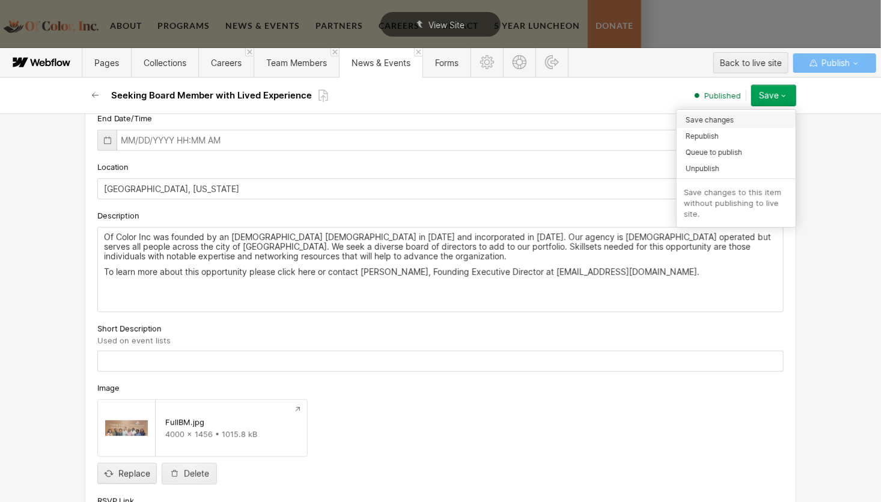
click at [712, 118] on span "Save changes" at bounding box center [710, 119] width 48 height 11
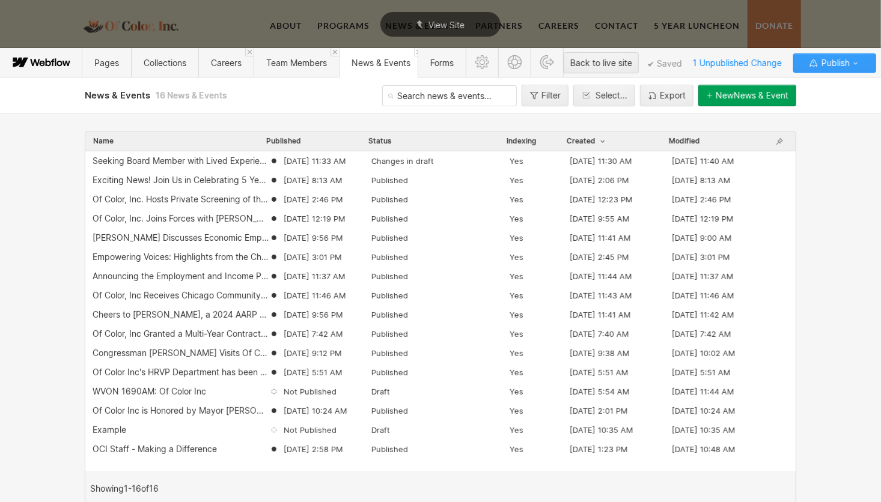
click at [843, 63] on span "Publish" at bounding box center [834, 63] width 31 height 18
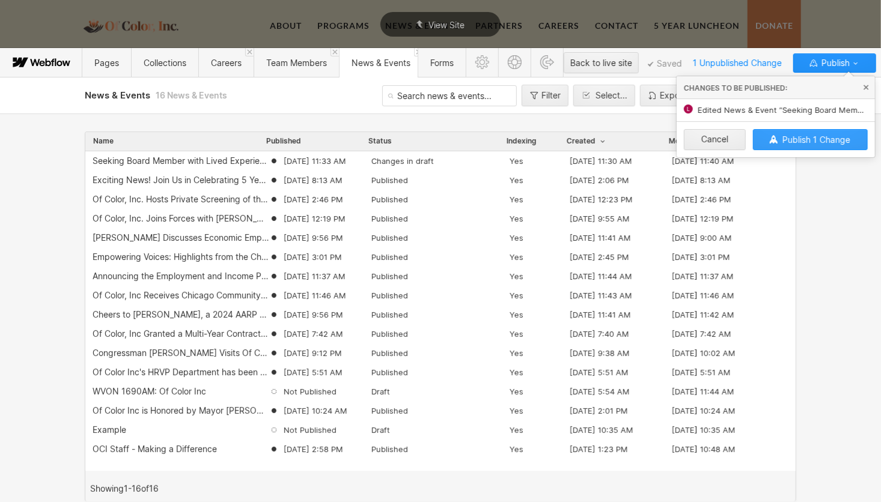
click at [798, 139] on span "Publish 1 Change" at bounding box center [817, 140] width 68 height 10
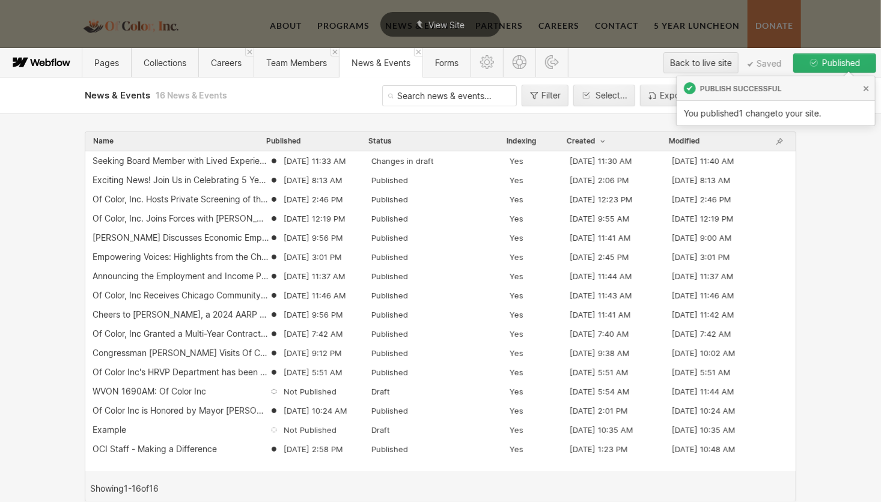
click at [837, 159] on div "Name Published Status Indexing Created Modified Seeking Board Member with Lived…" at bounding box center [440, 308] width 881 height 389
click at [557, 67] on icon at bounding box center [552, 62] width 14 height 14
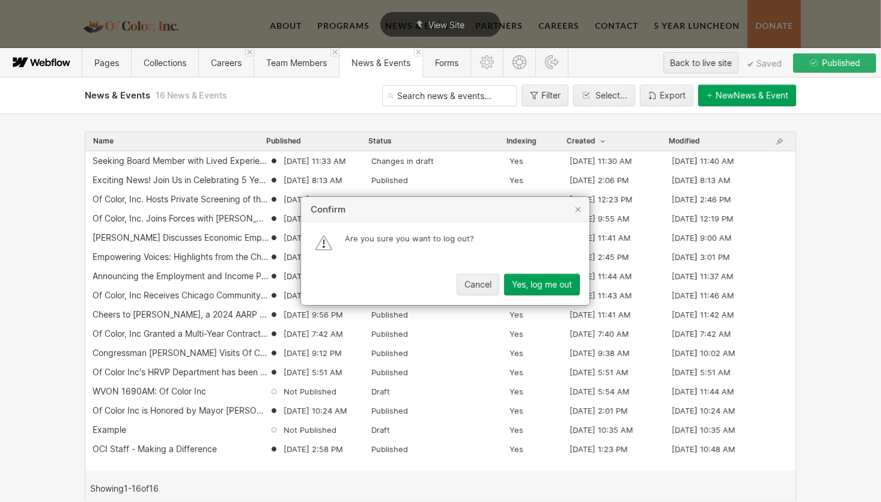
click at [543, 287] on div "Yes, log me out" at bounding box center [542, 285] width 60 height 10
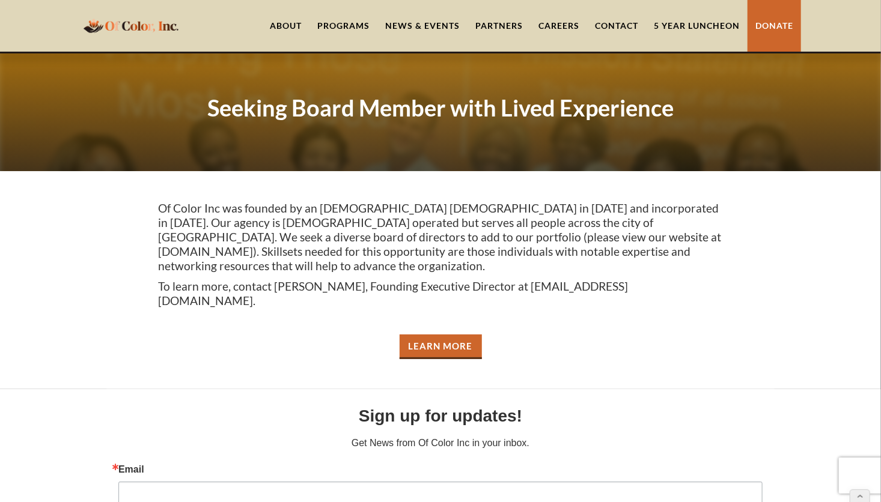
click at [429, 24] on link "News & Events" at bounding box center [422, 26] width 90 height 52
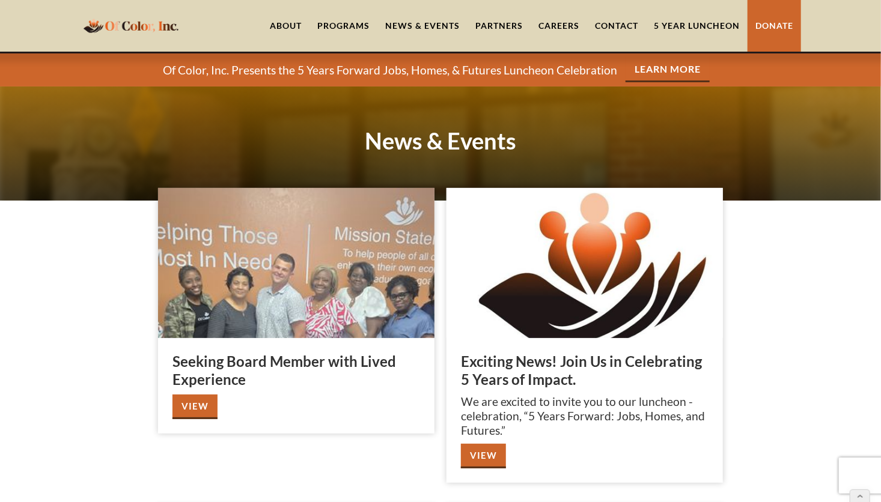
click at [203, 403] on link "View" at bounding box center [195, 407] width 45 height 25
